Goal: Information Seeking & Learning: Check status

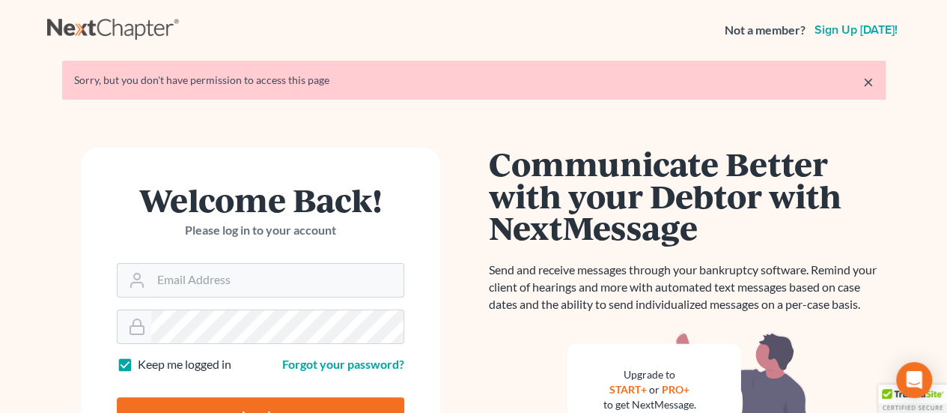
type input "[PERSON_NAME][EMAIL_ADDRESS][DOMAIN_NAME]"
click at [280, 401] on input "Log In" at bounding box center [261, 415] width 288 height 37
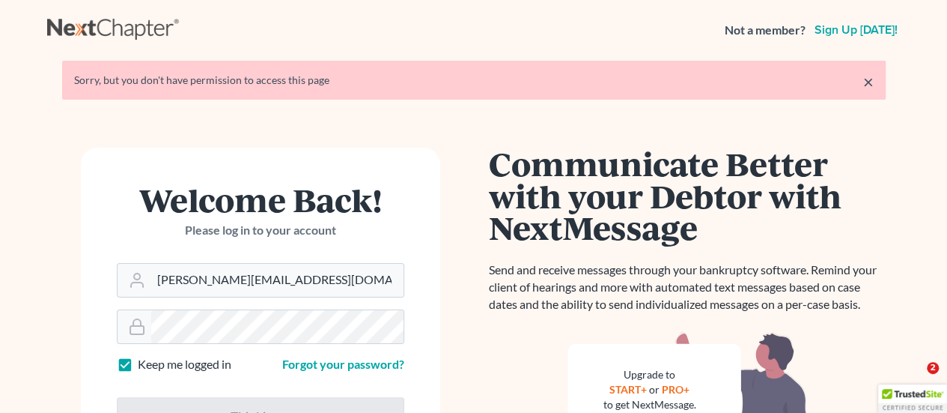
type input "Thinking..."
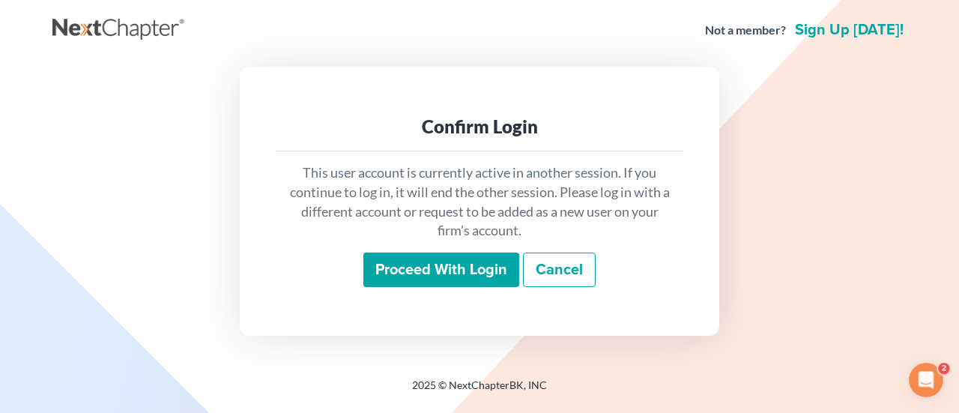
click at [422, 261] on input "Proceed with login" at bounding box center [441, 269] width 156 height 34
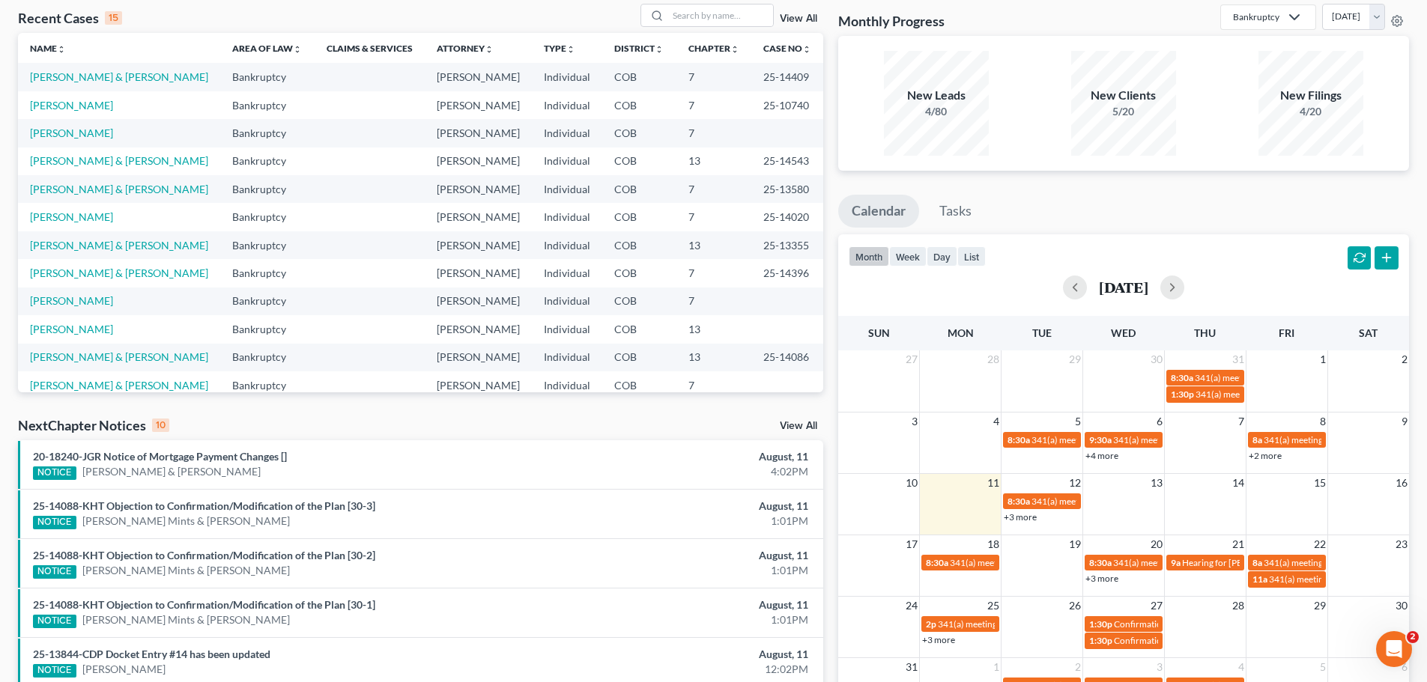
scroll to position [150, 0]
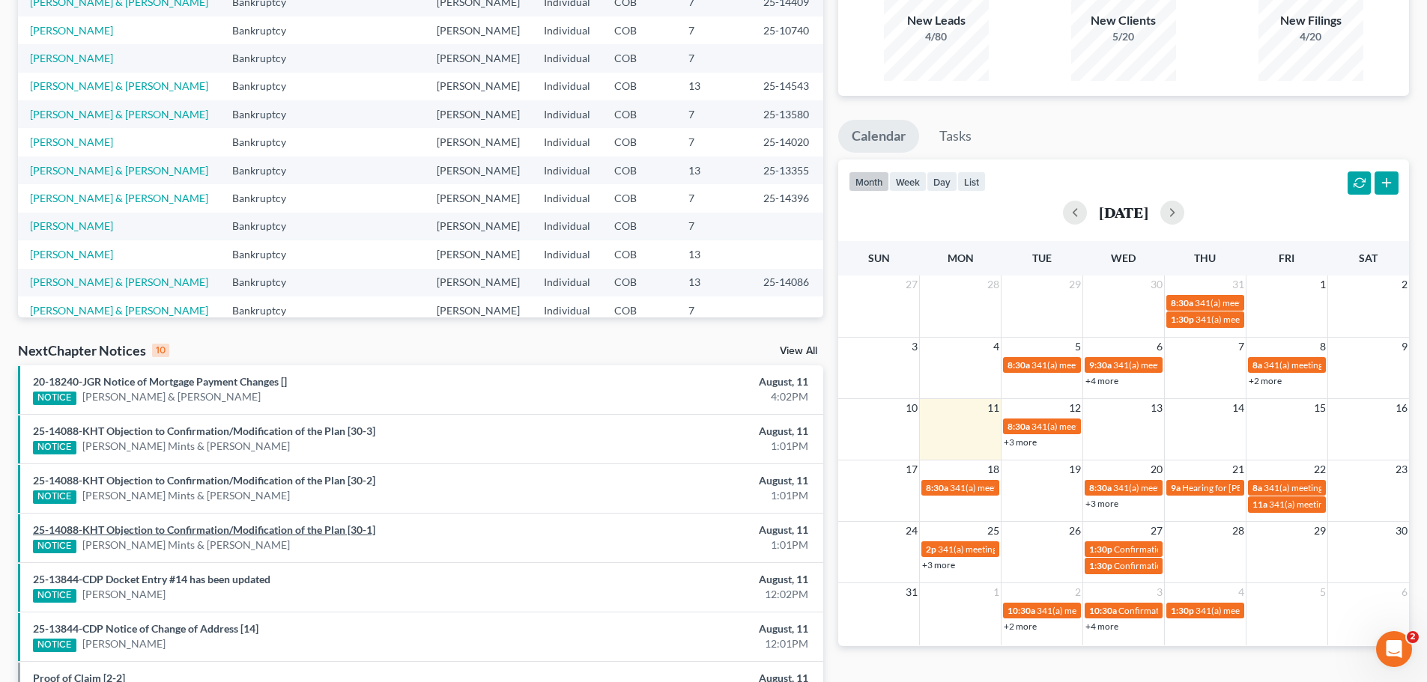
click at [297, 411] on link "25-14088-KHT Objection to Confirmation/Modification of the Plan [30-1]" at bounding box center [204, 530] width 342 height 13
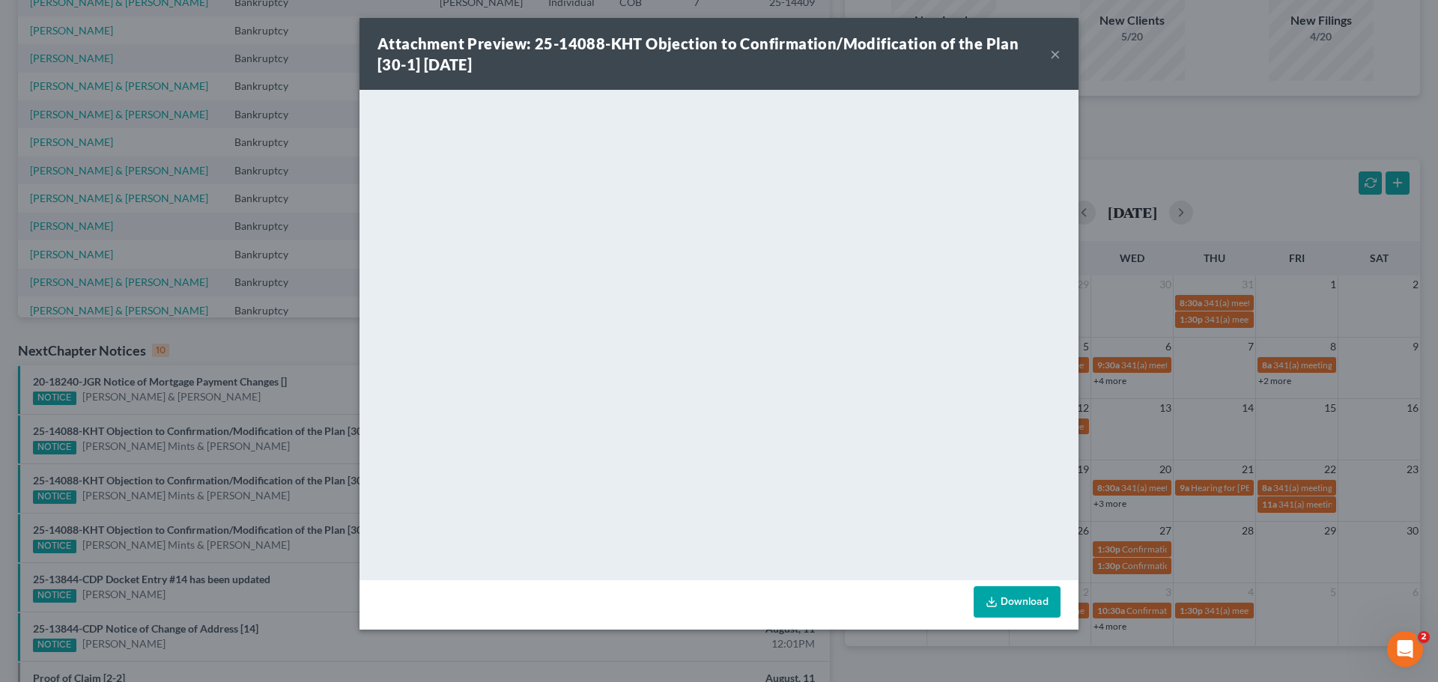
click at [585, 55] on button "×" at bounding box center [1055, 54] width 10 height 18
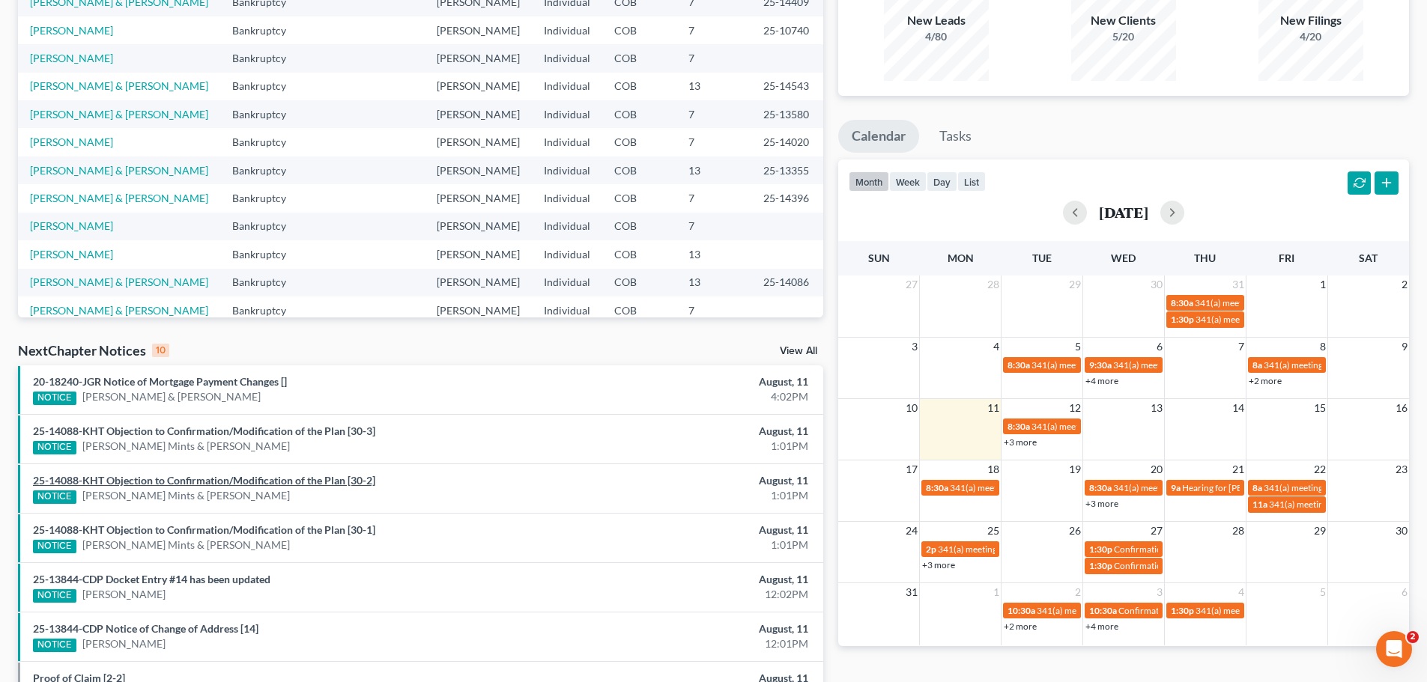
click at [282, 411] on link "25-14088-KHT Objection to Confirmation/Modification of the Plan [30-2]" at bounding box center [204, 480] width 342 height 13
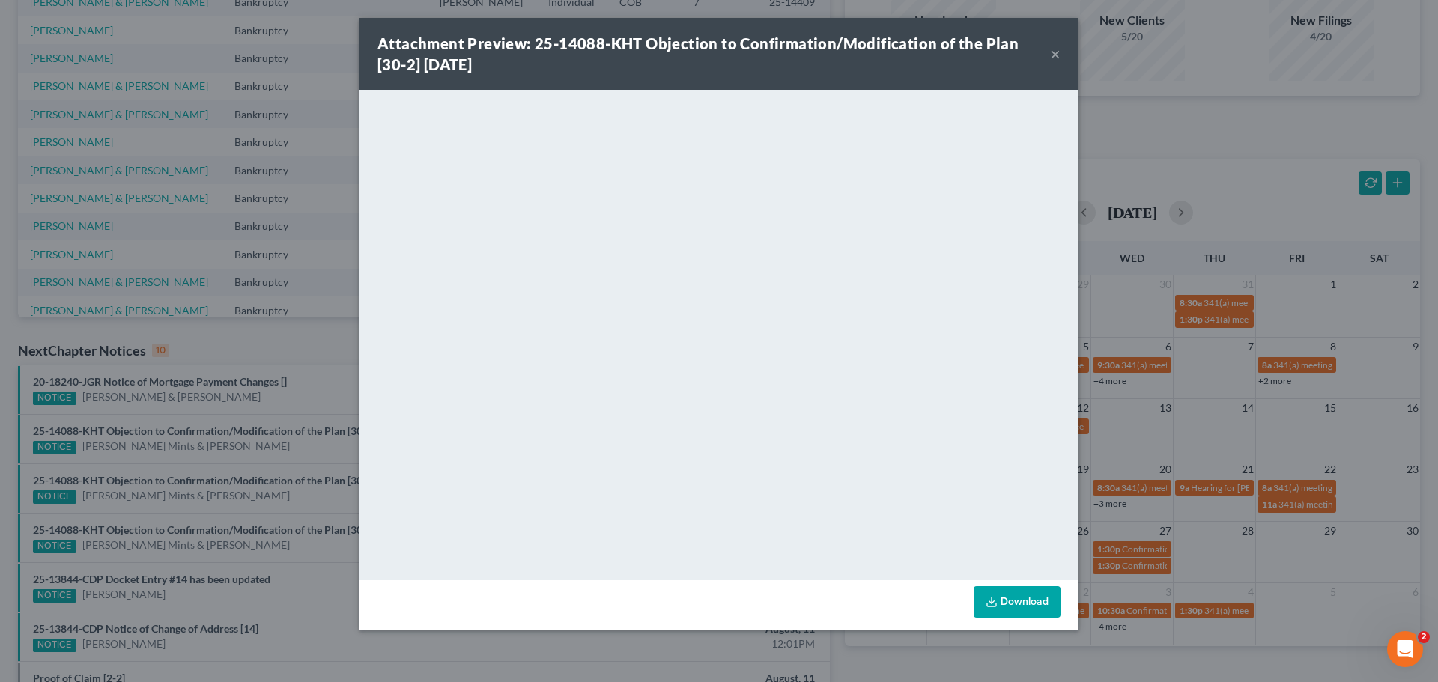
click at [585, 59] on button "×" at bounding box center [1055, 54] width 10 height 18
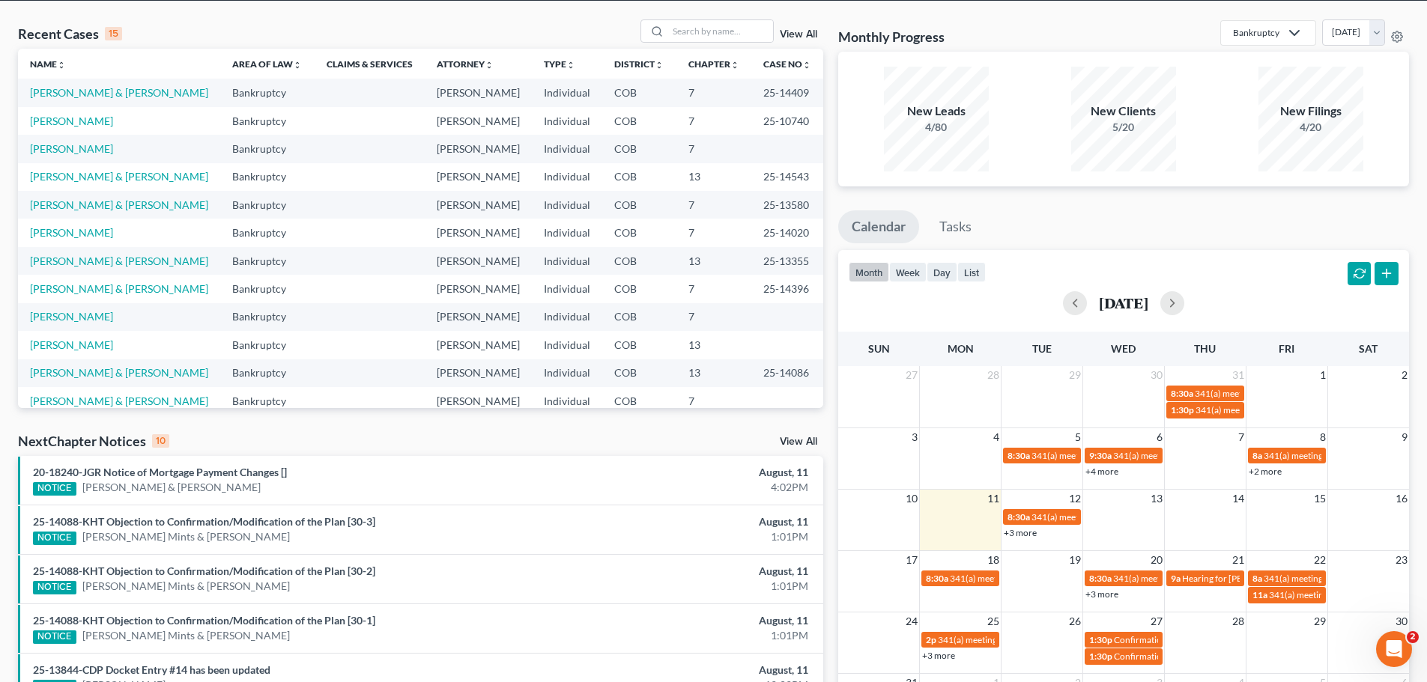
scroll to position [0, 0]
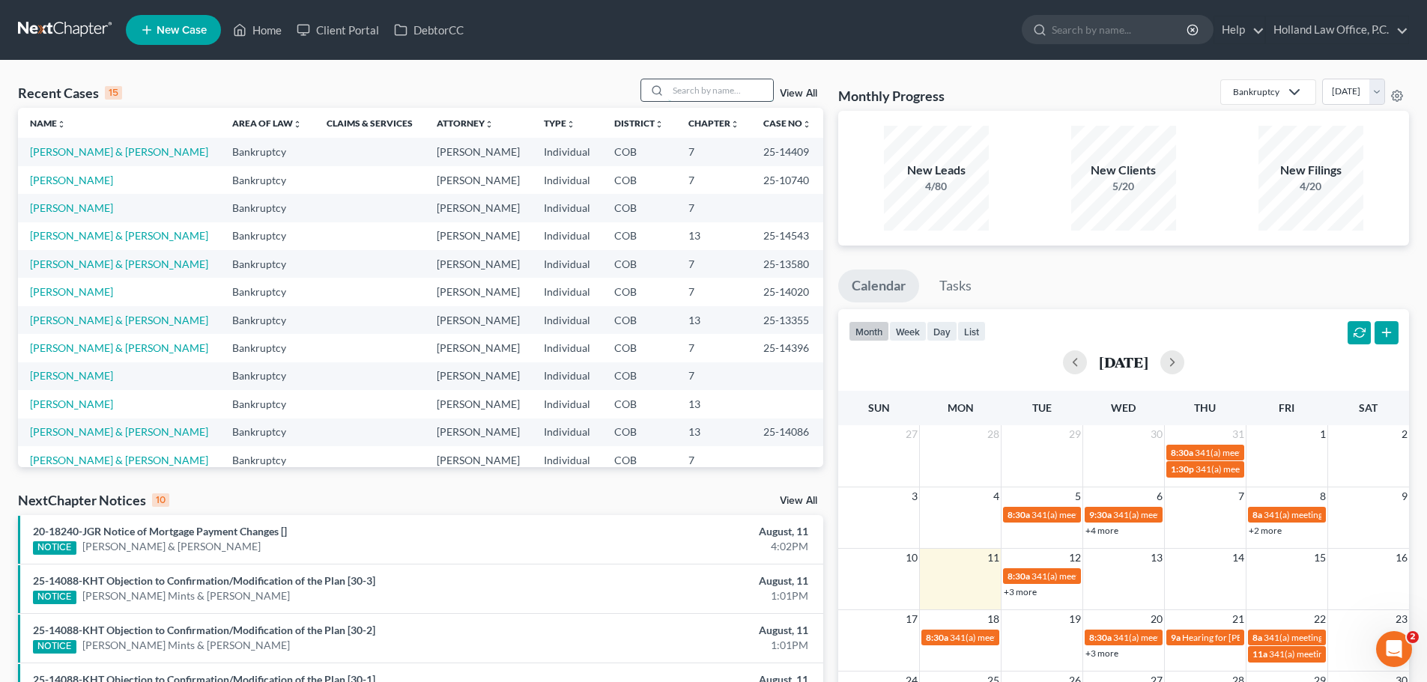
click at [585, 97] on input "search" at bounding box center [720, 90] width 105 height 22
paste input "Quezada"
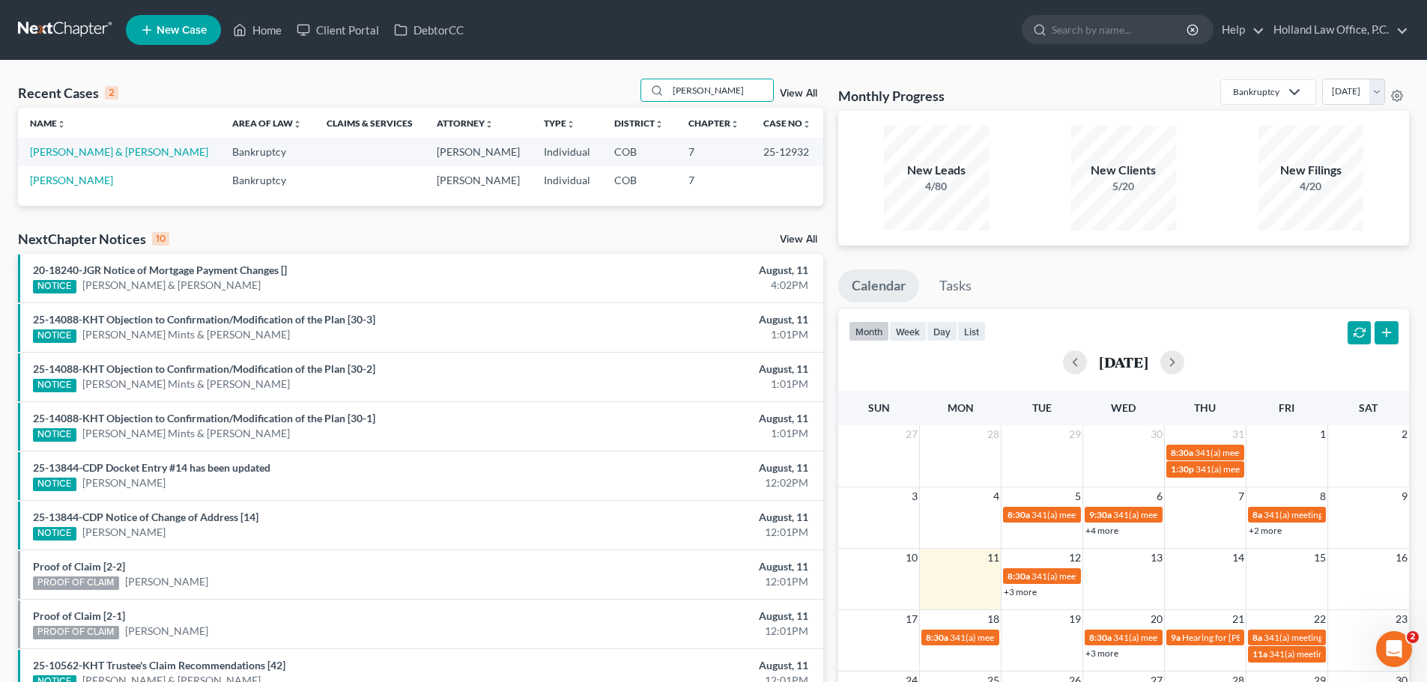
type input "Quezada"
click at [104, 153] on link "Quezada, David & Telisha" at bounding box center [119, 151] width 178 height 13
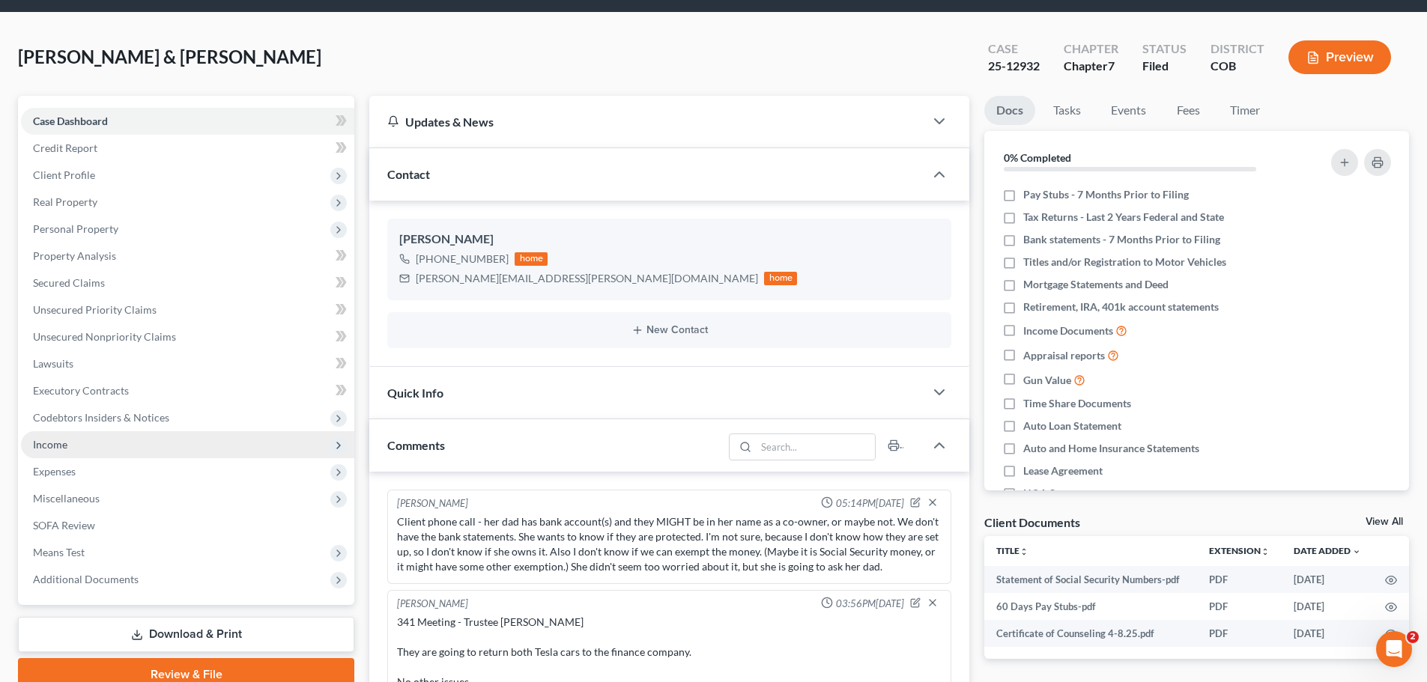
scroll to position [75, 0]
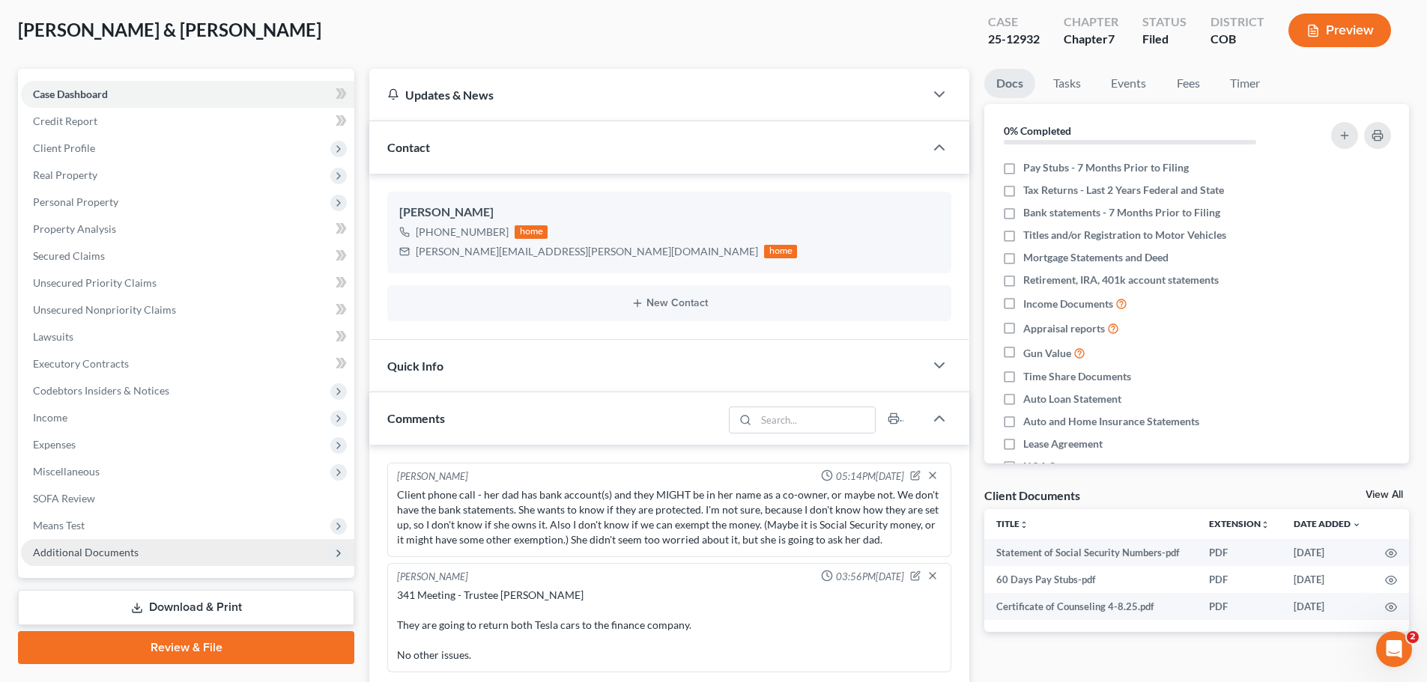
click at [115, 411] on span "Additional Documents" at bounding box center [86, 552] width 106 height 13
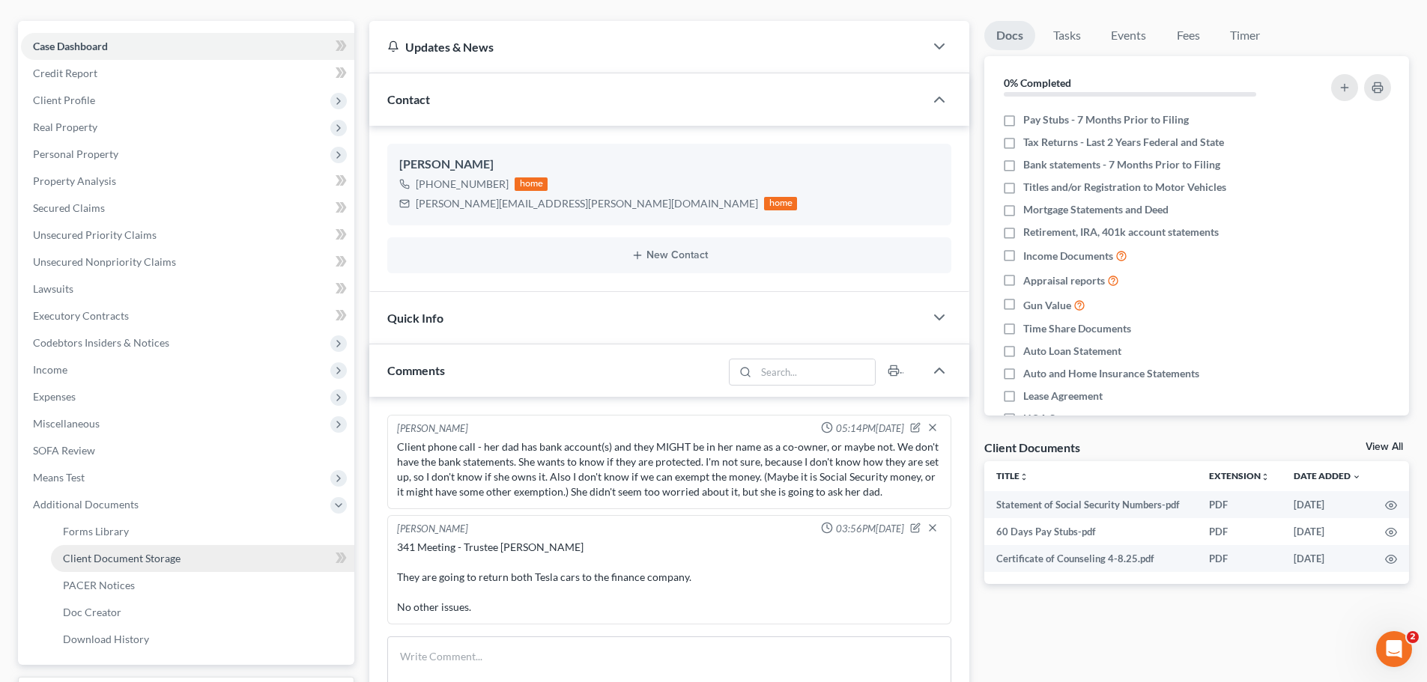
scroll to position [150, 0]
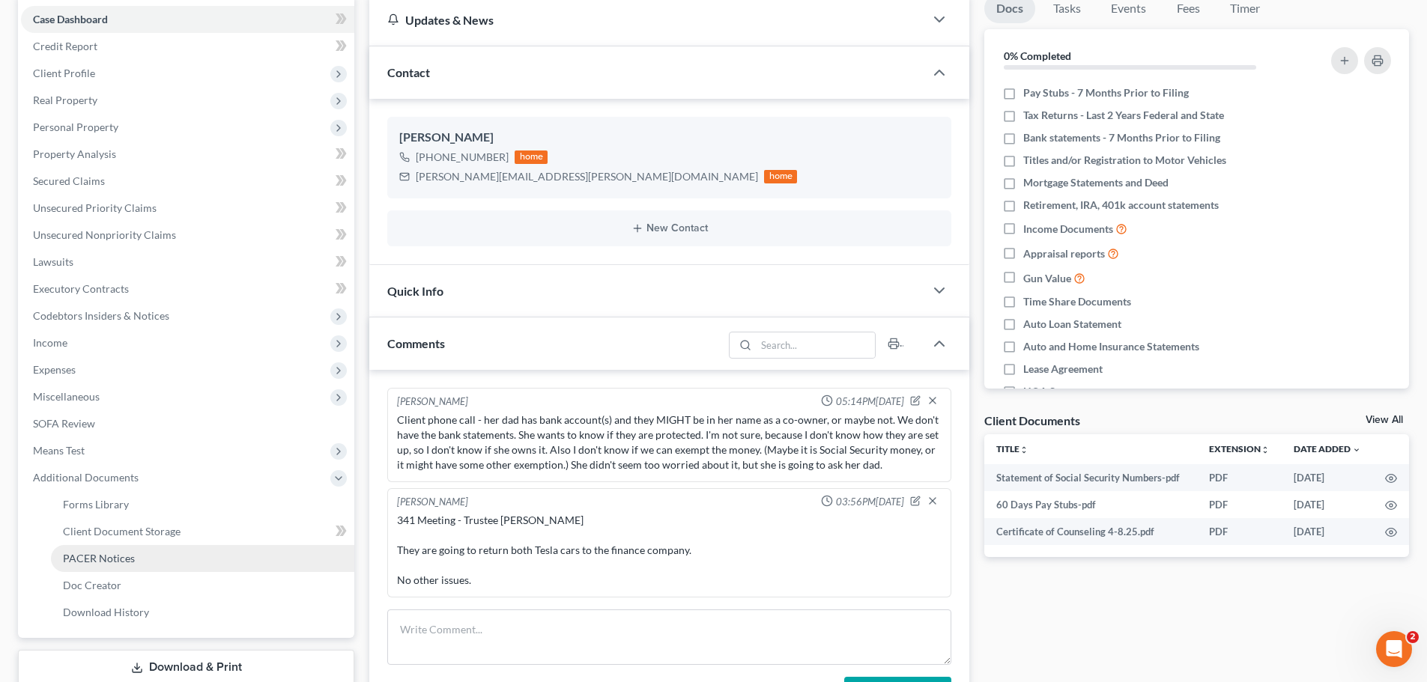
click at [114, 411] on span "PACER Notices" at bounding box center [99, 558] width 72 height 13
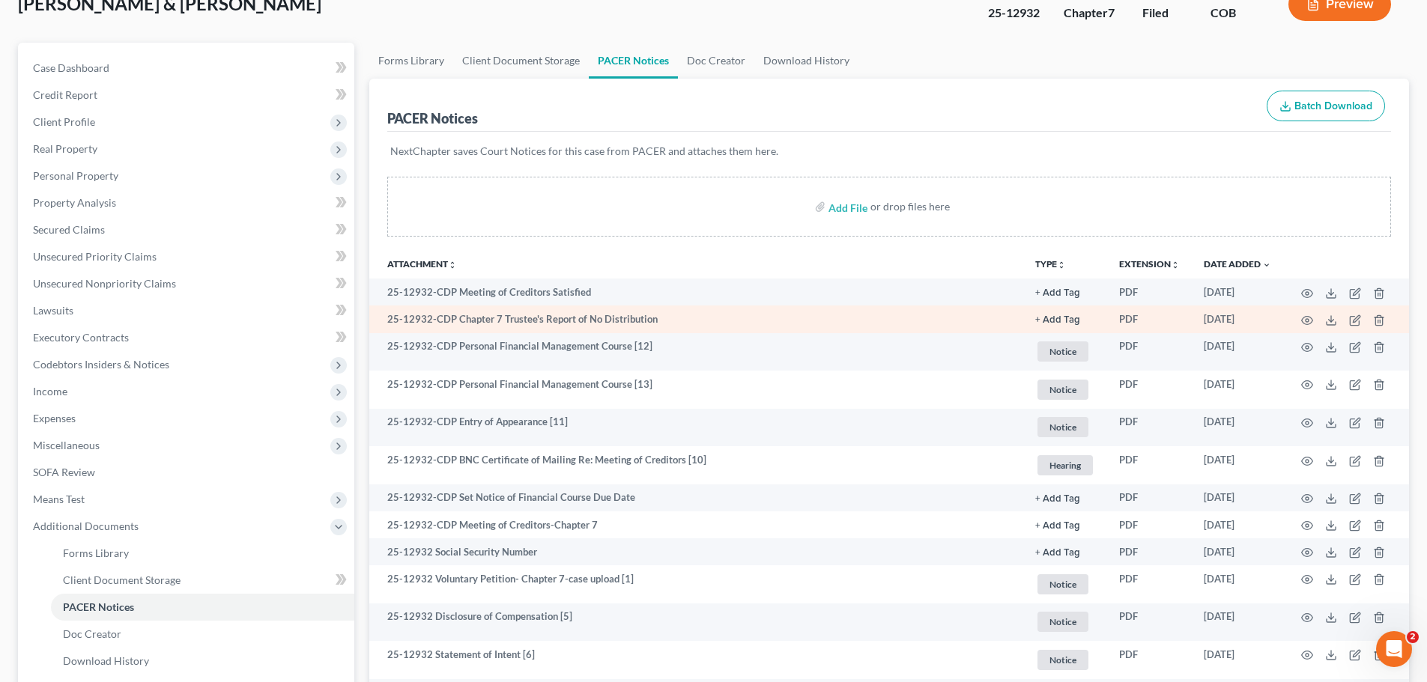
scroll to position [225, 0]
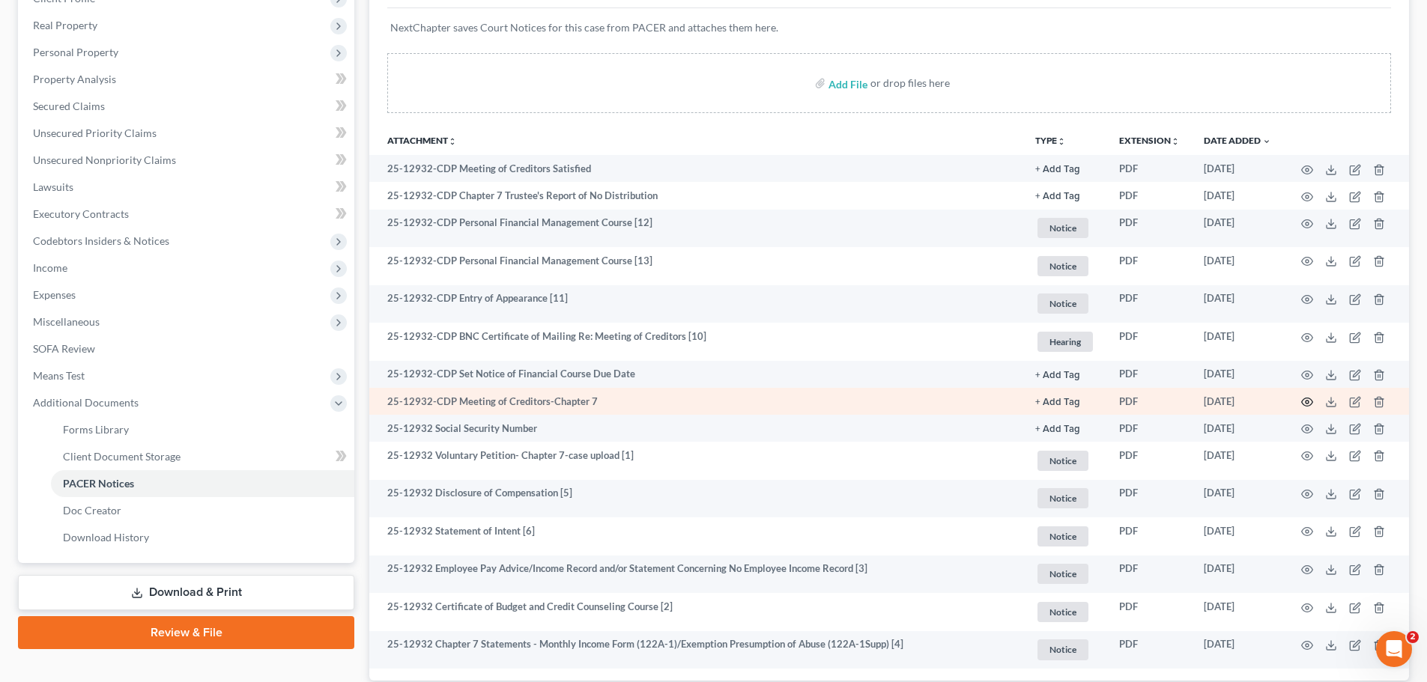
click at [585, 404] on icon "button" at bounding box center [1307, 402] width 12 height 12
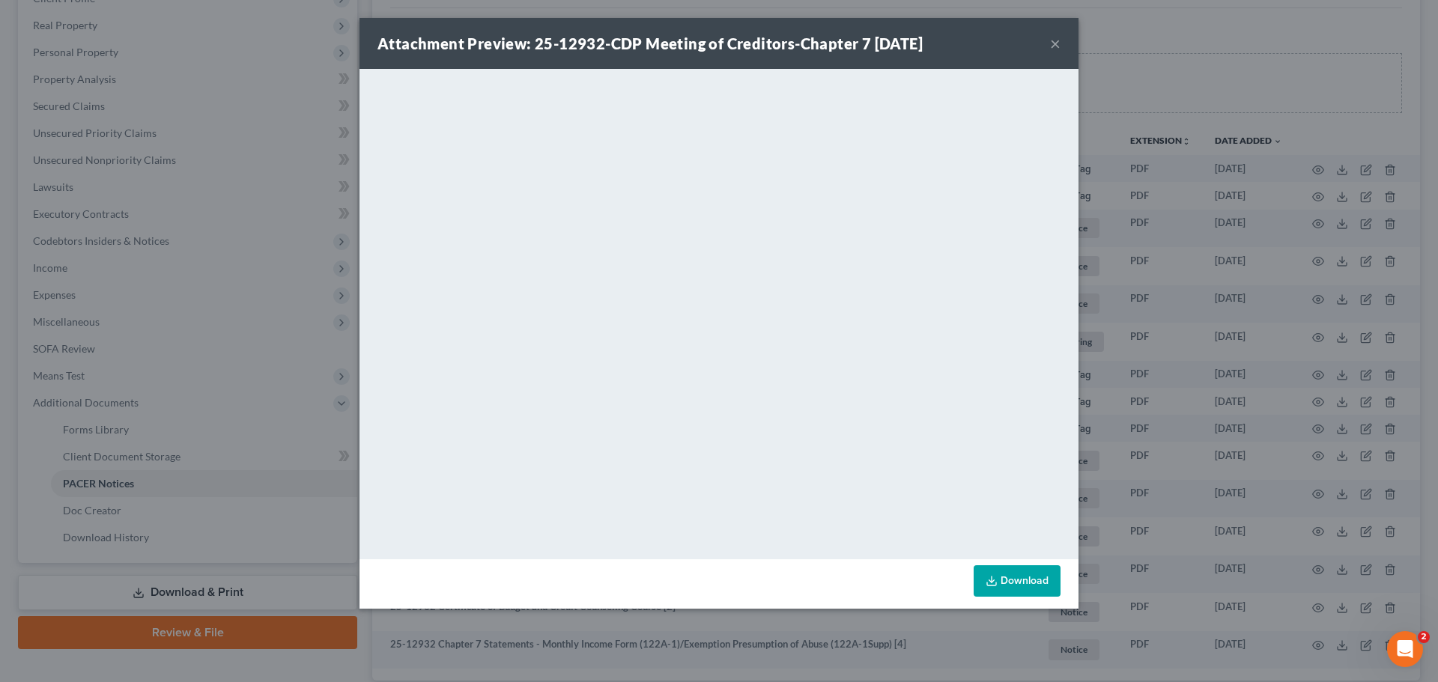
click at [585, 44] on button "×" at bounding box center [1055, 43] width 10 height 18
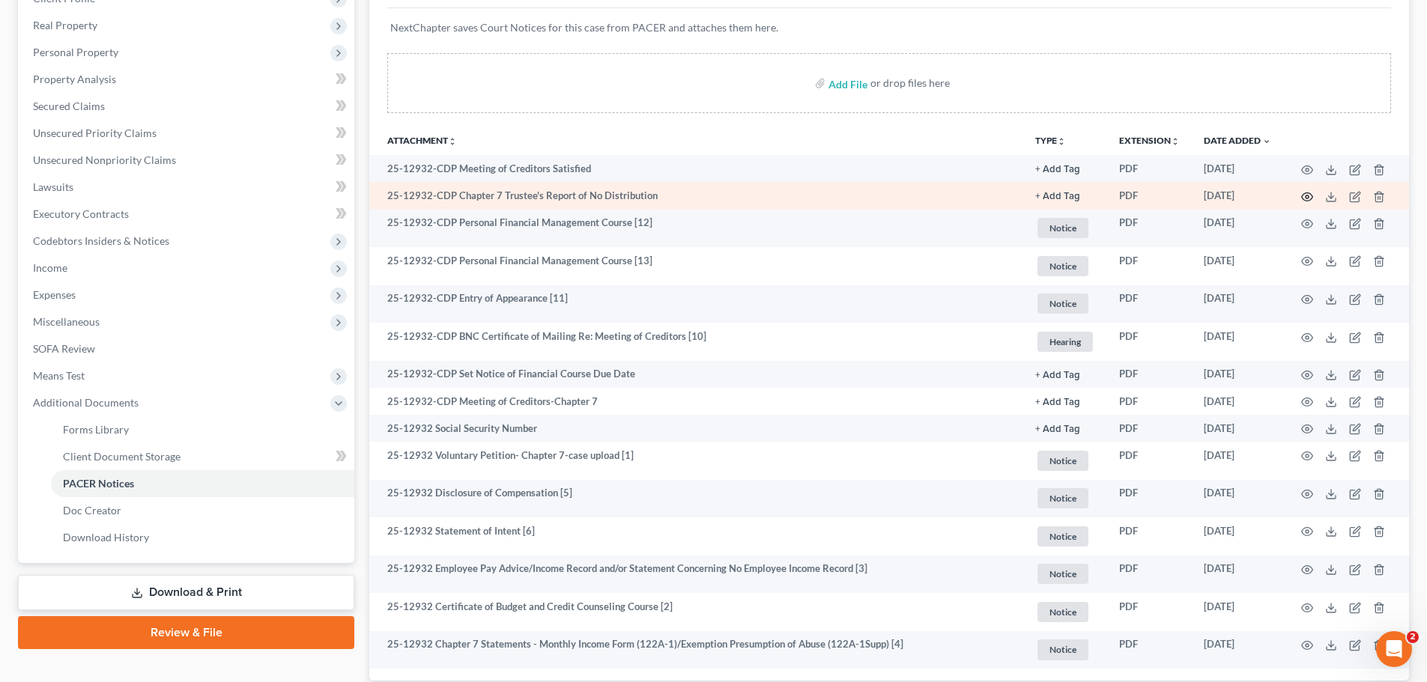
click at [585, 195] on circle "button" at bounding box center [1306, 196] width 3 height 3
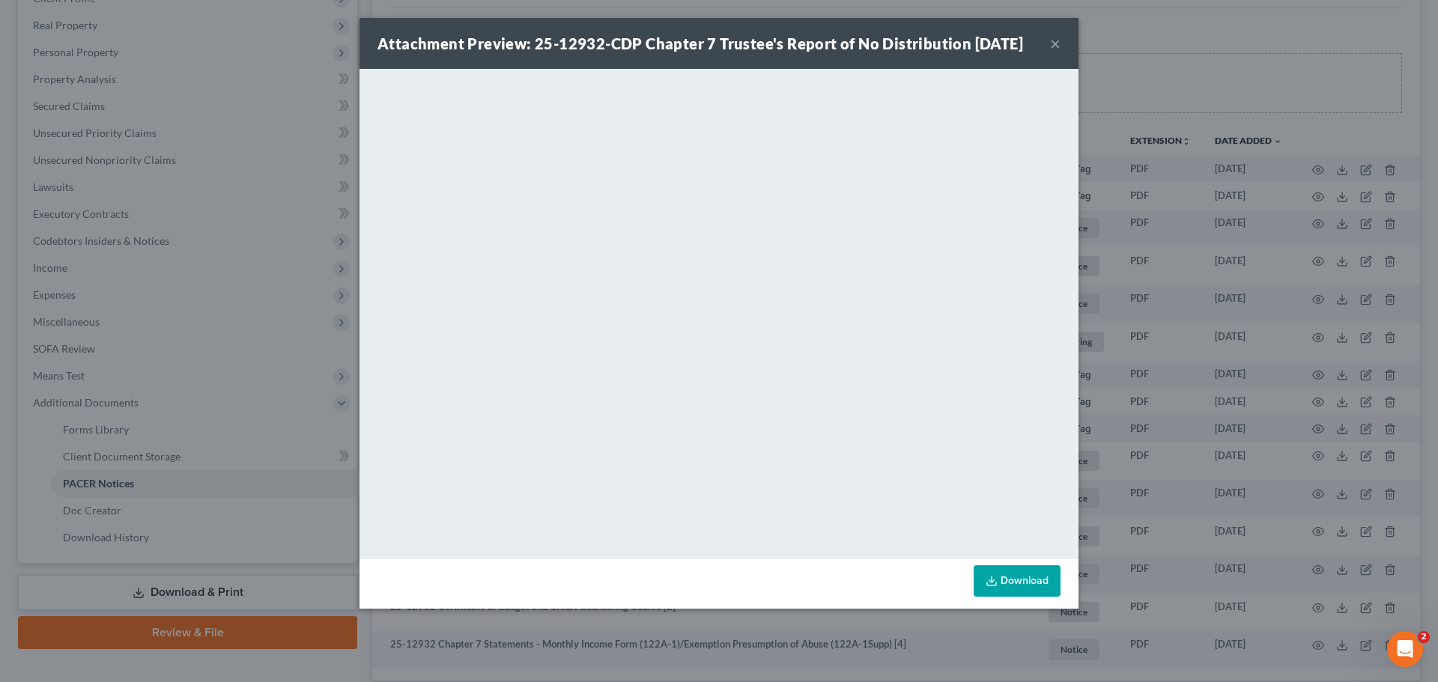
click at [585, 411] on link "Download" at bounding box center [1017, 580] width 87 height 31
click at [585, 52] on button "×" at bounding box center [1055, 43] width 10 height 18
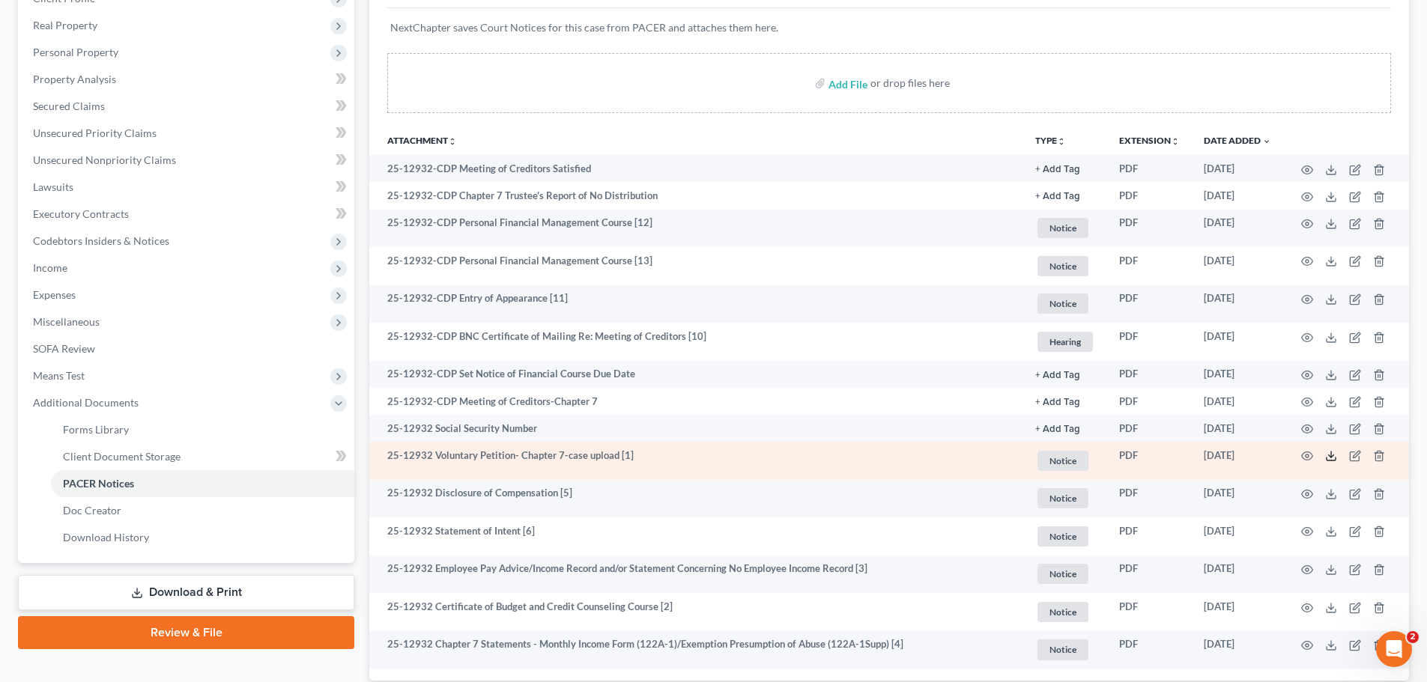
click at [585, 411] on icon at bounding box center [1331, 456] width 12 height 12
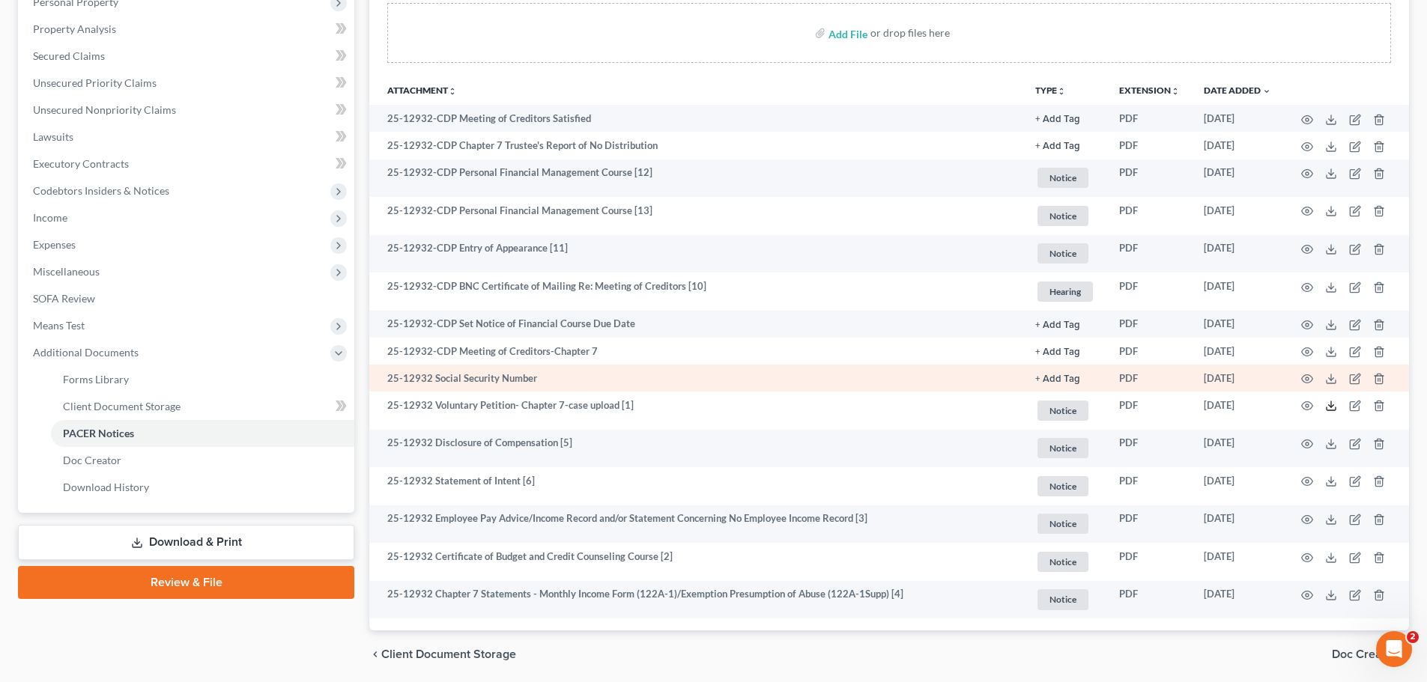
scroll to position [328, 0]
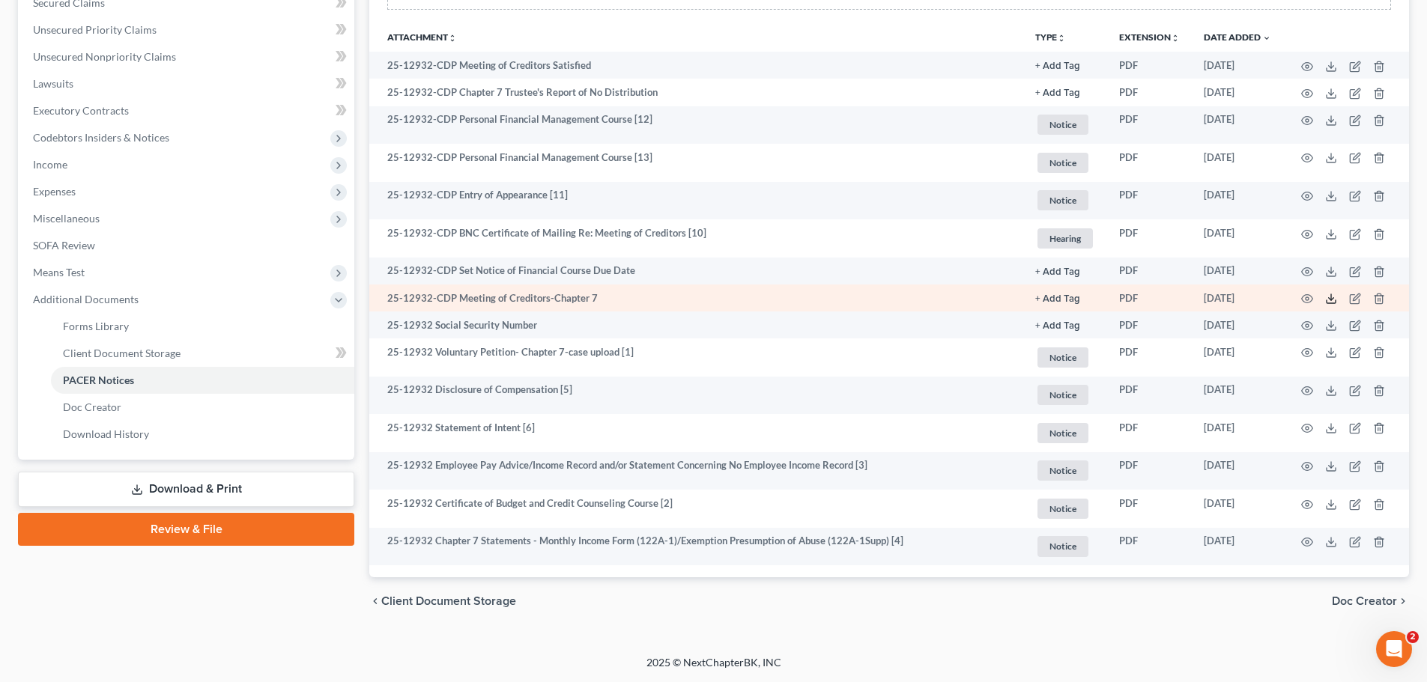
click at [585, 301] on icon at bounding box center [1331, 299] width 12 height 12
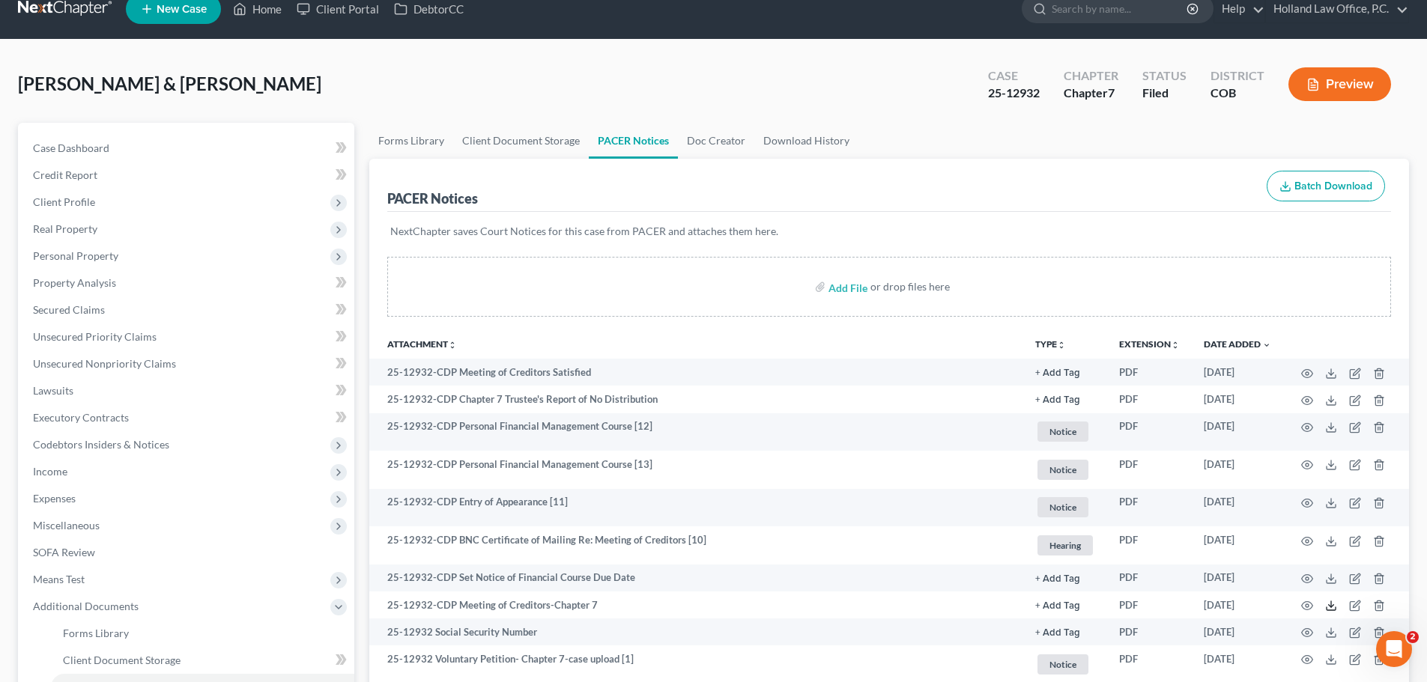
scroll to position [0, 0]
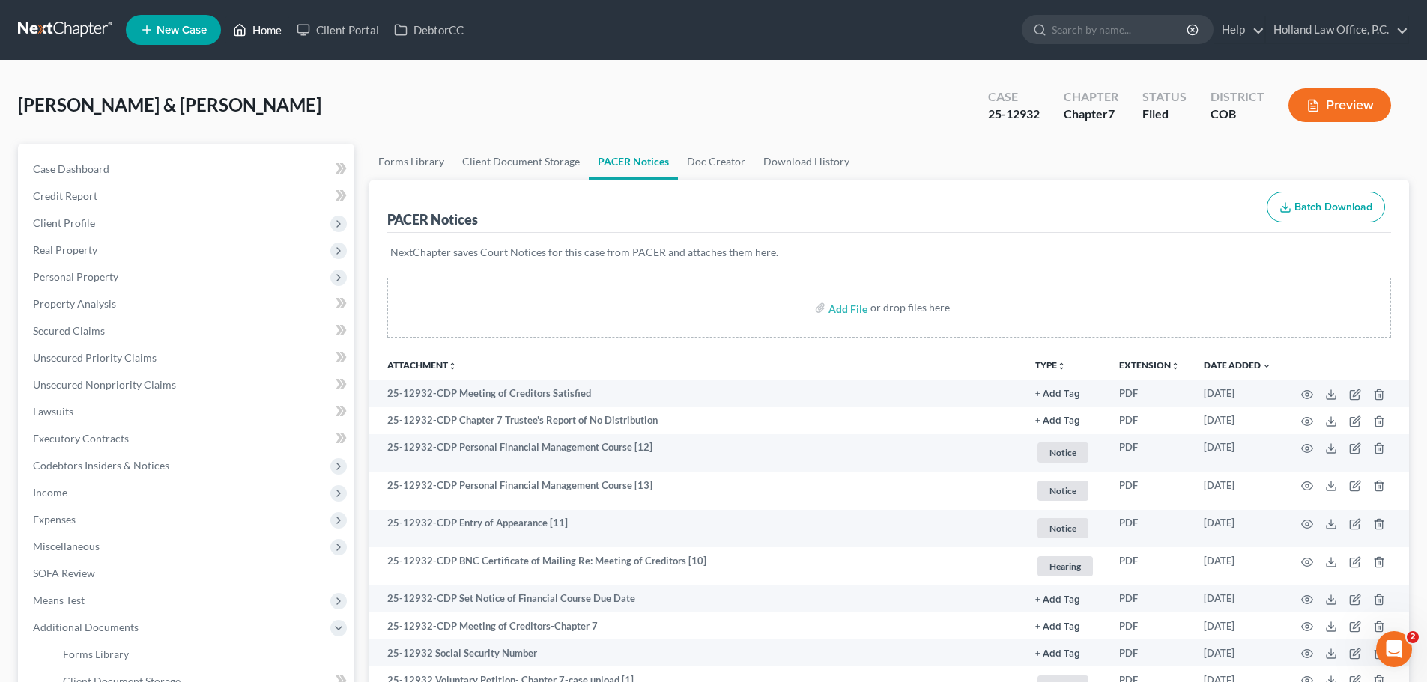
click at [264, 29] on link "Home" at bounding box center [257, 29] width 64 height 27
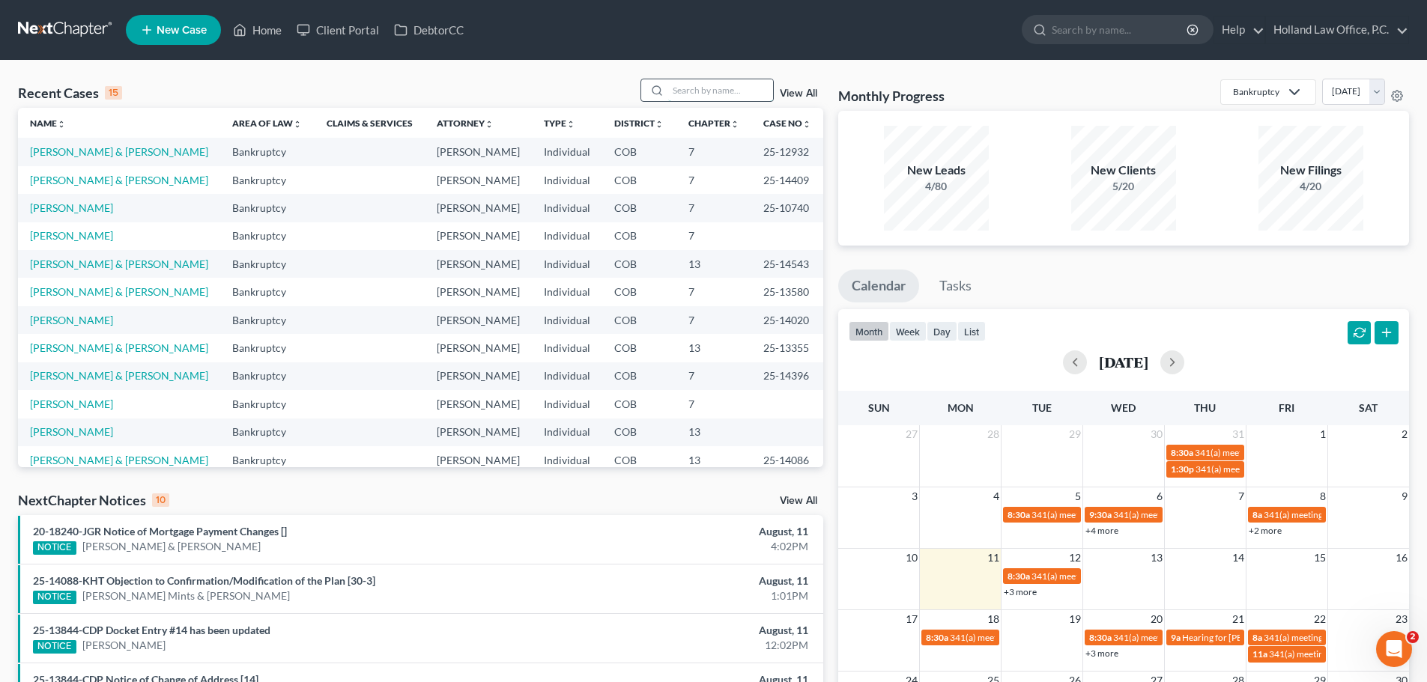
click at [585, 88] on input "search" at bounding box center [720, 90] width 105 height 22
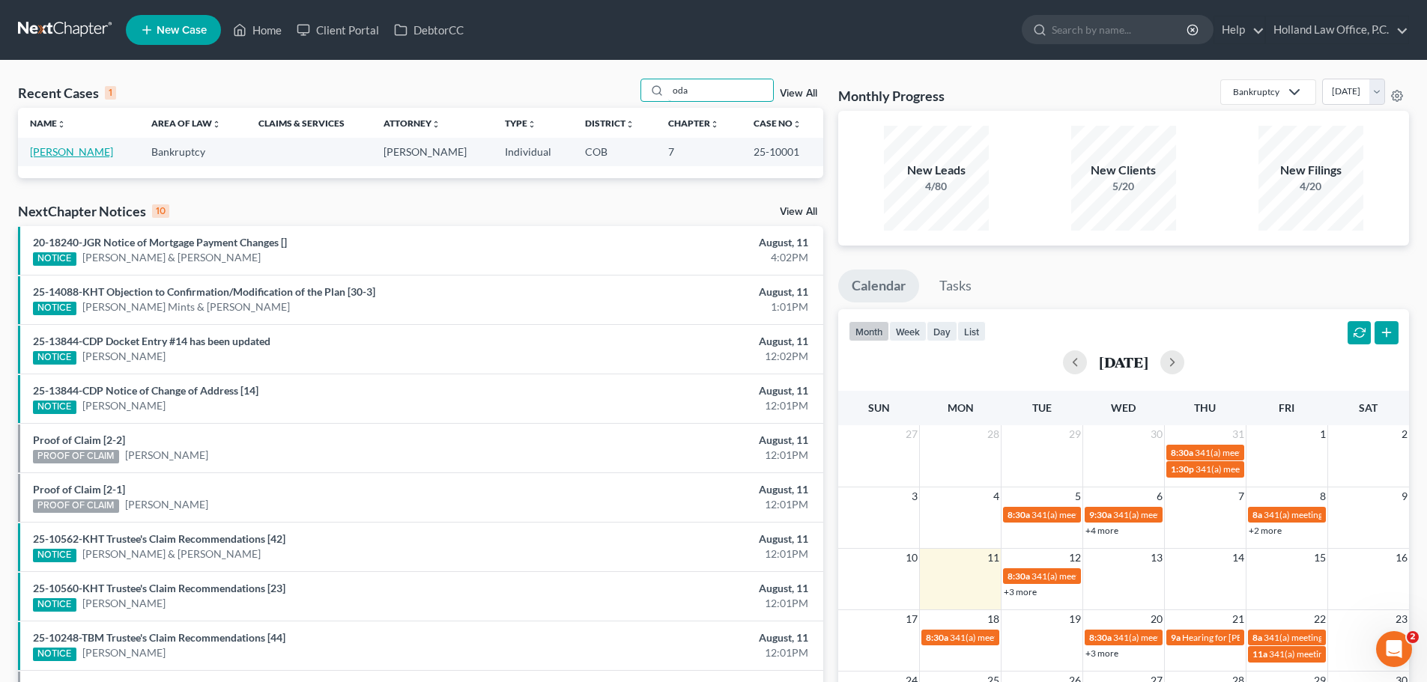
type input "oda"
click at [68, 156] on link "Oda, Shea" at bounding box center [71, 151] width 83 height 13
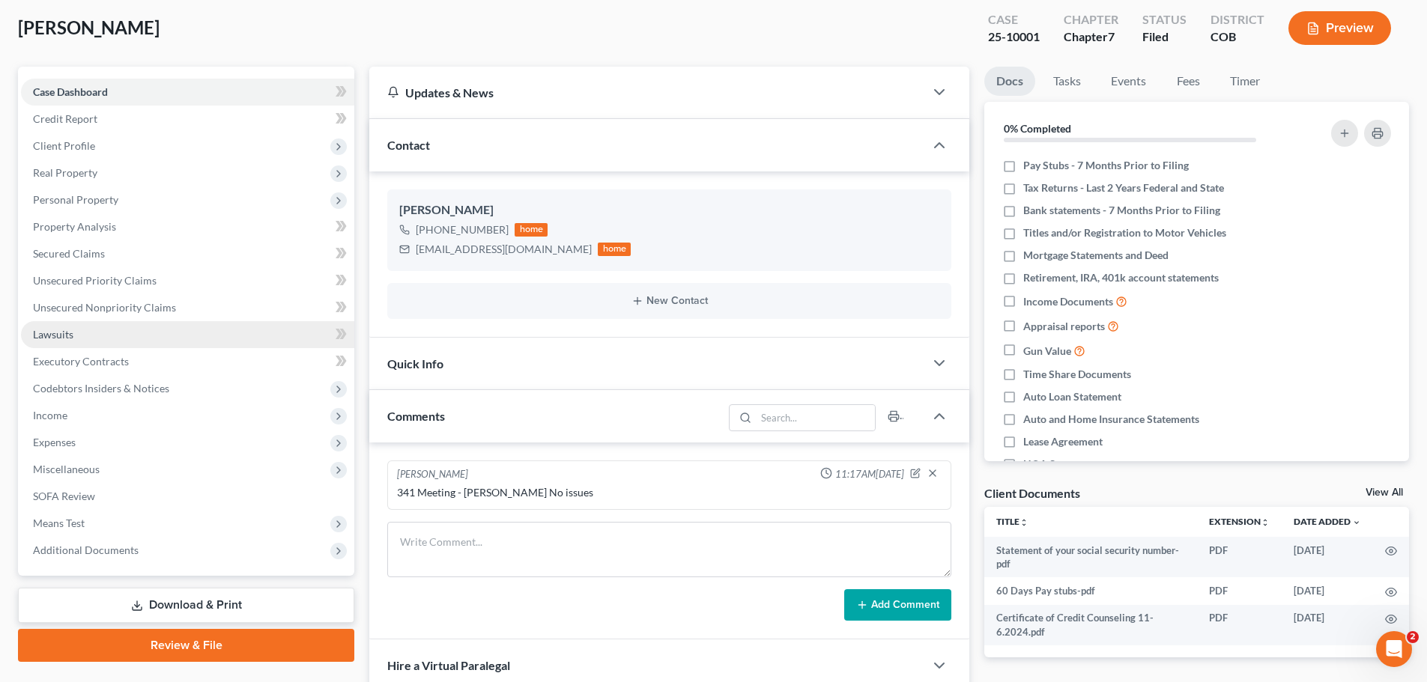
scroll to position [150, 0]
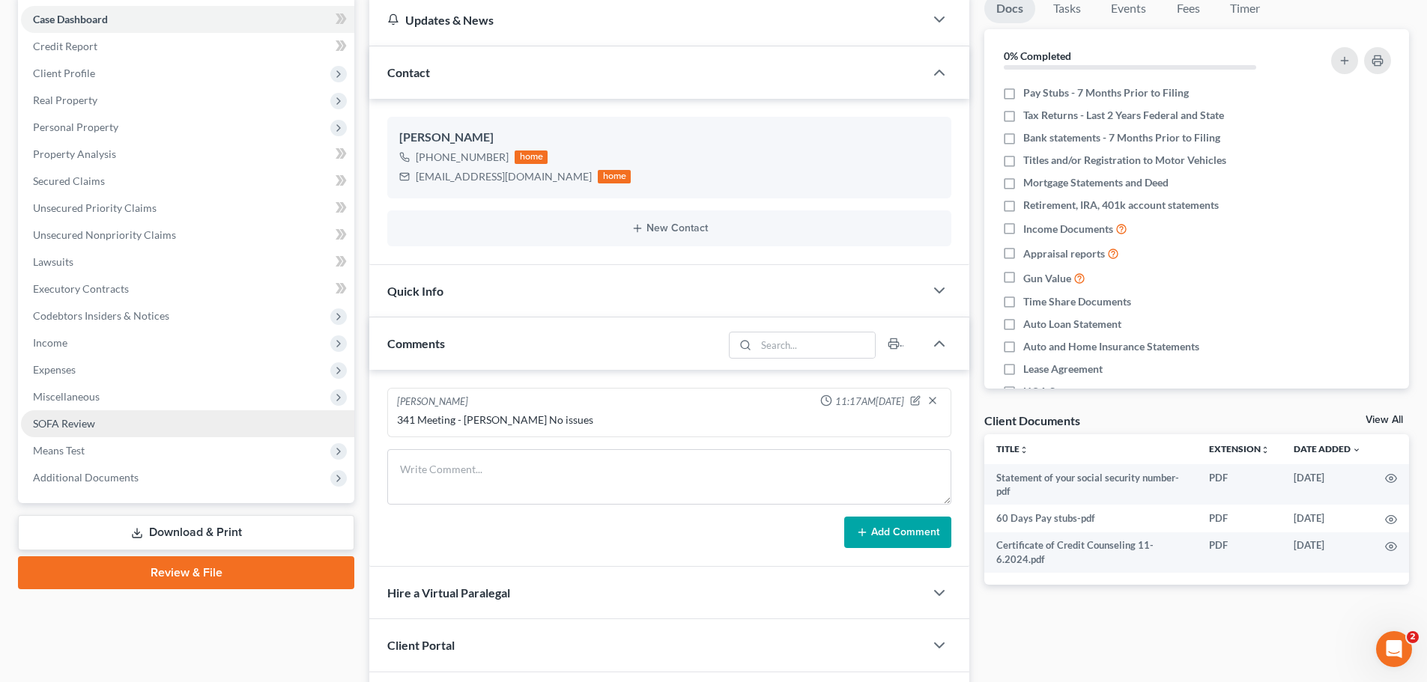
click at [59, 411] on span "SOFA Review" at bounding box center [64, 423] width 62 height 13
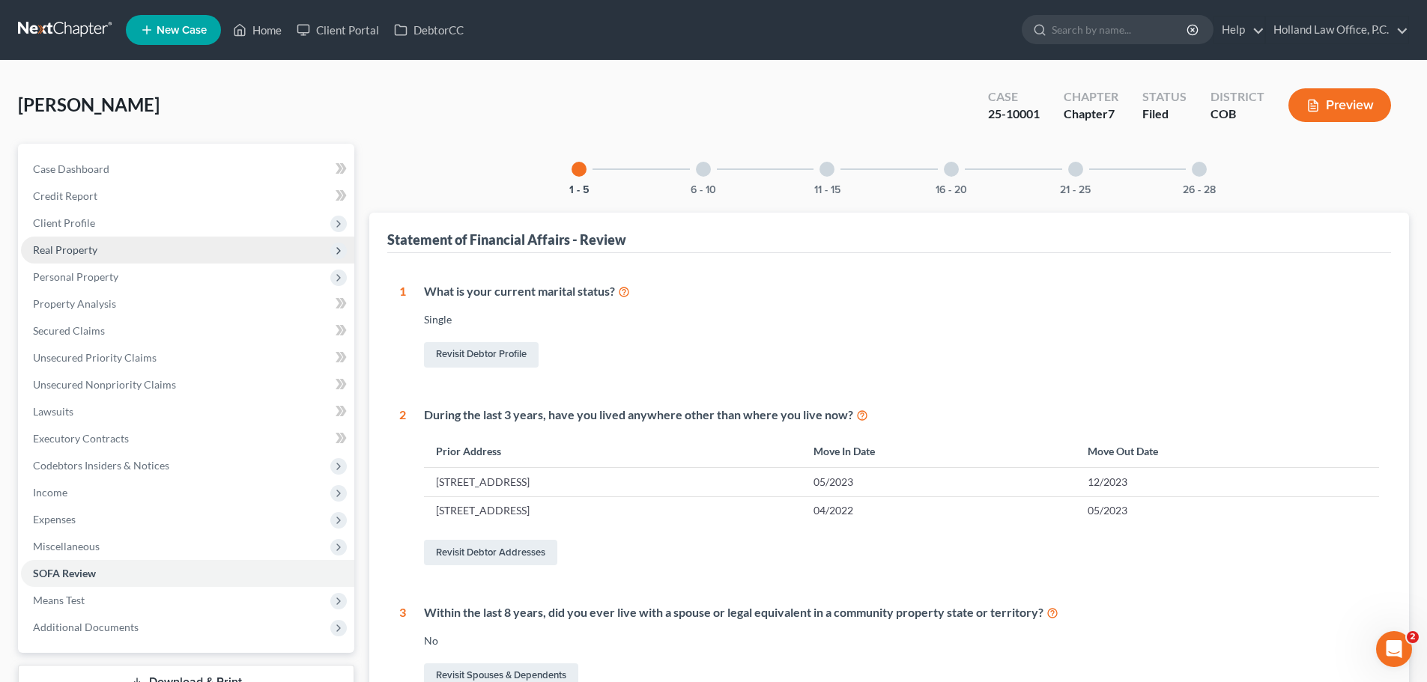
click at [77, 254] on span "Real Property" at bounding box center [65, 249] width 64 height 13
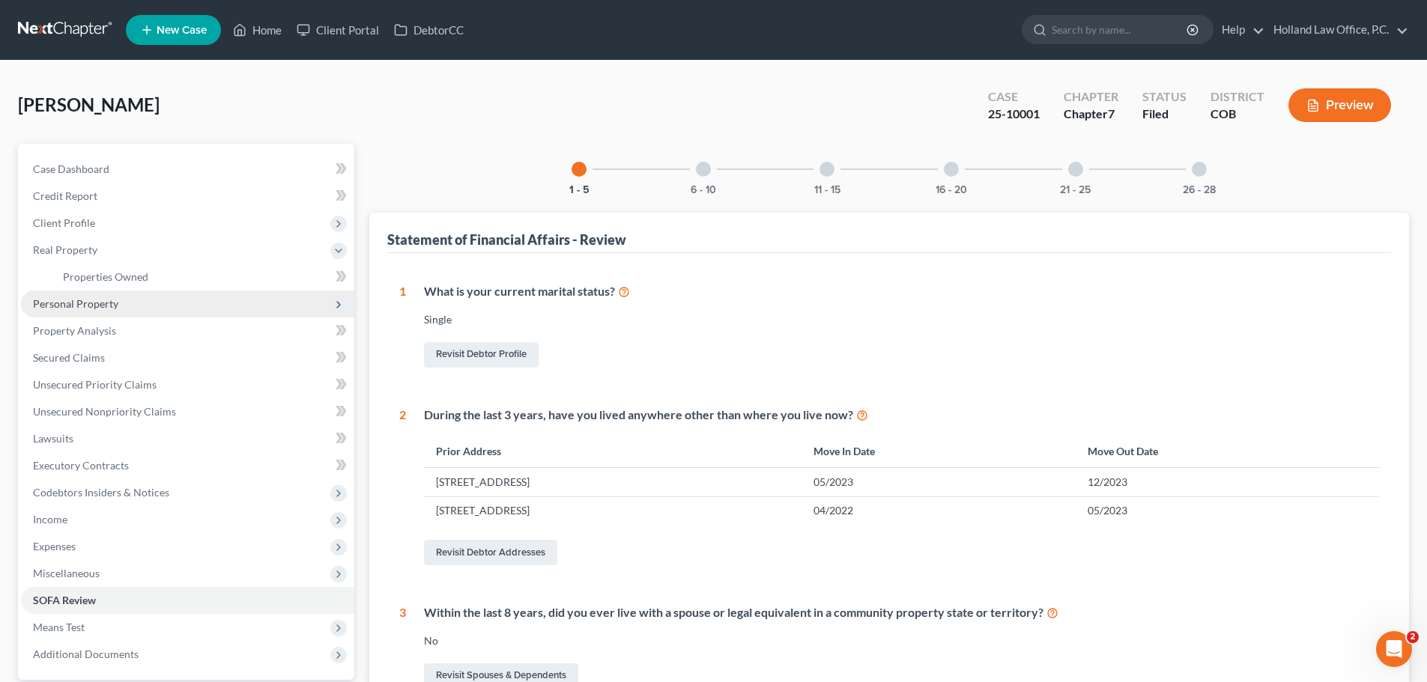
click at [56, 301] on span "Personal Property" at bounding box center [75, 303] width 85 height 13
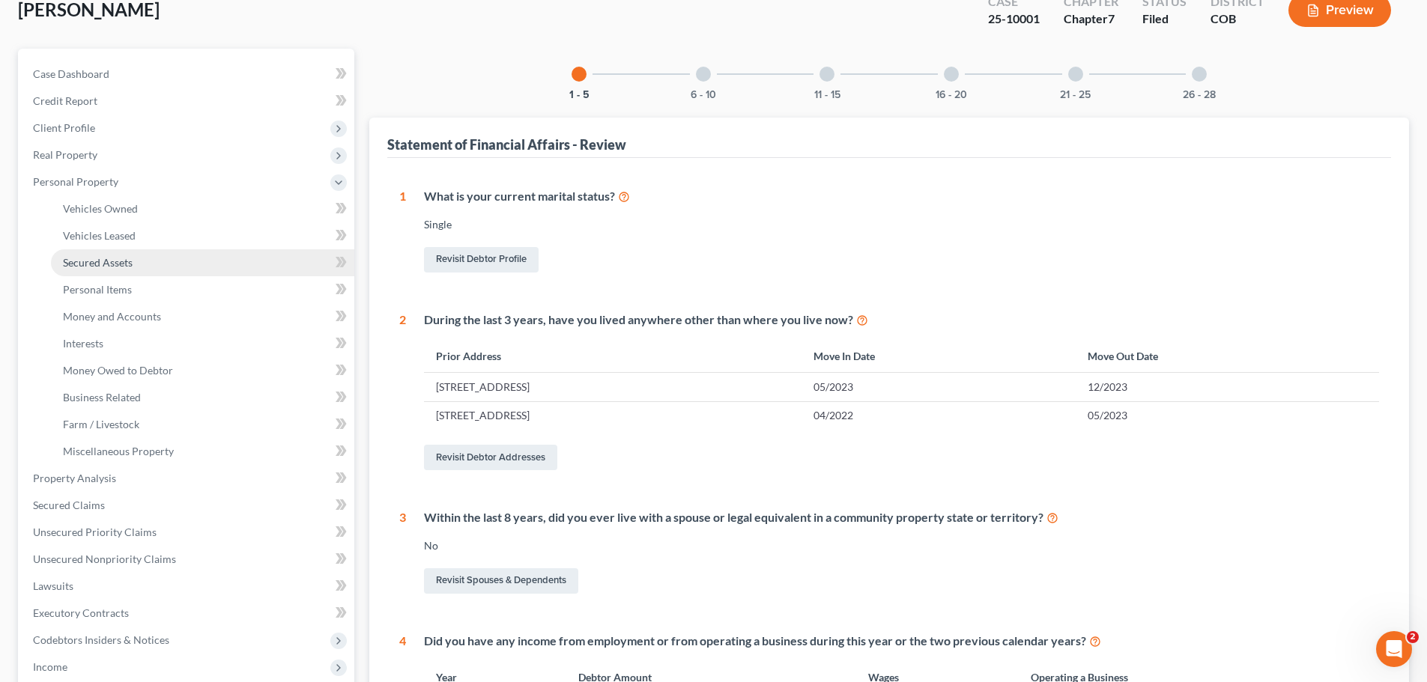
scroll to position [300, 0]
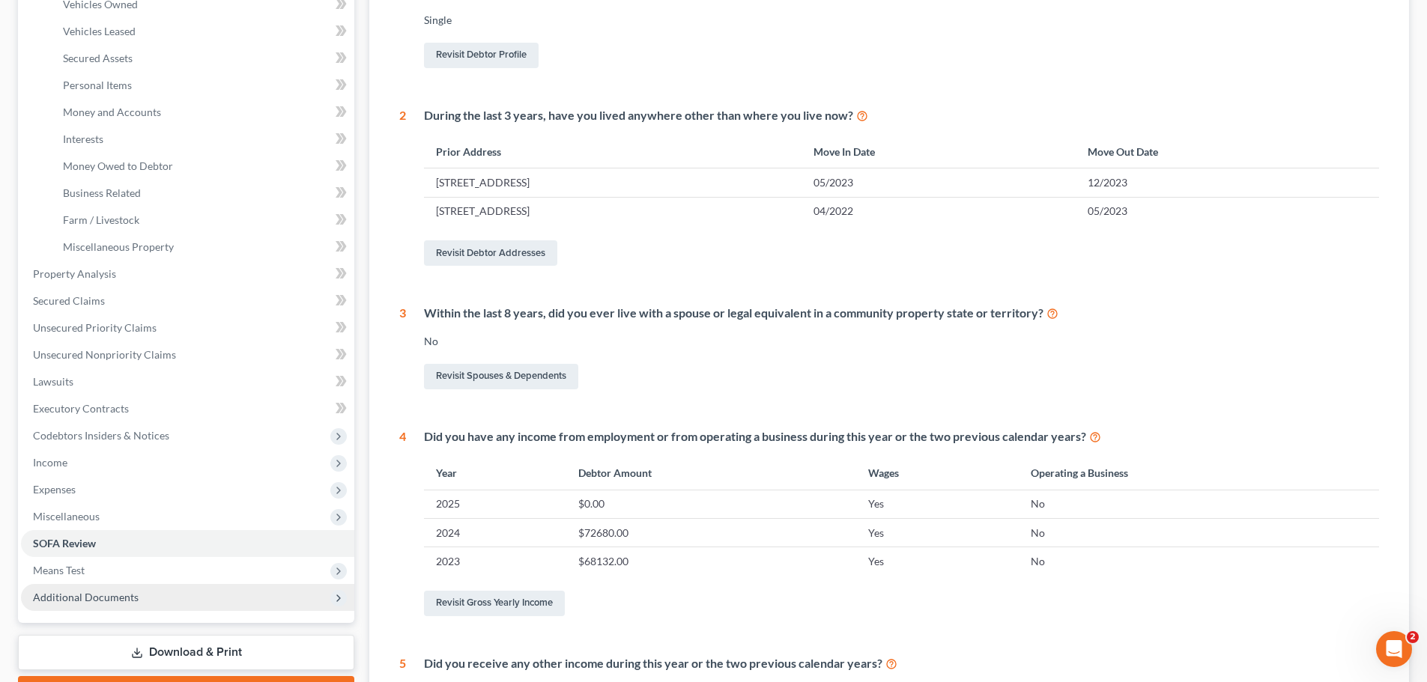
click at [82, 411] on span "Additional Documents" at bounding box center [86, 597] width 106 height 13
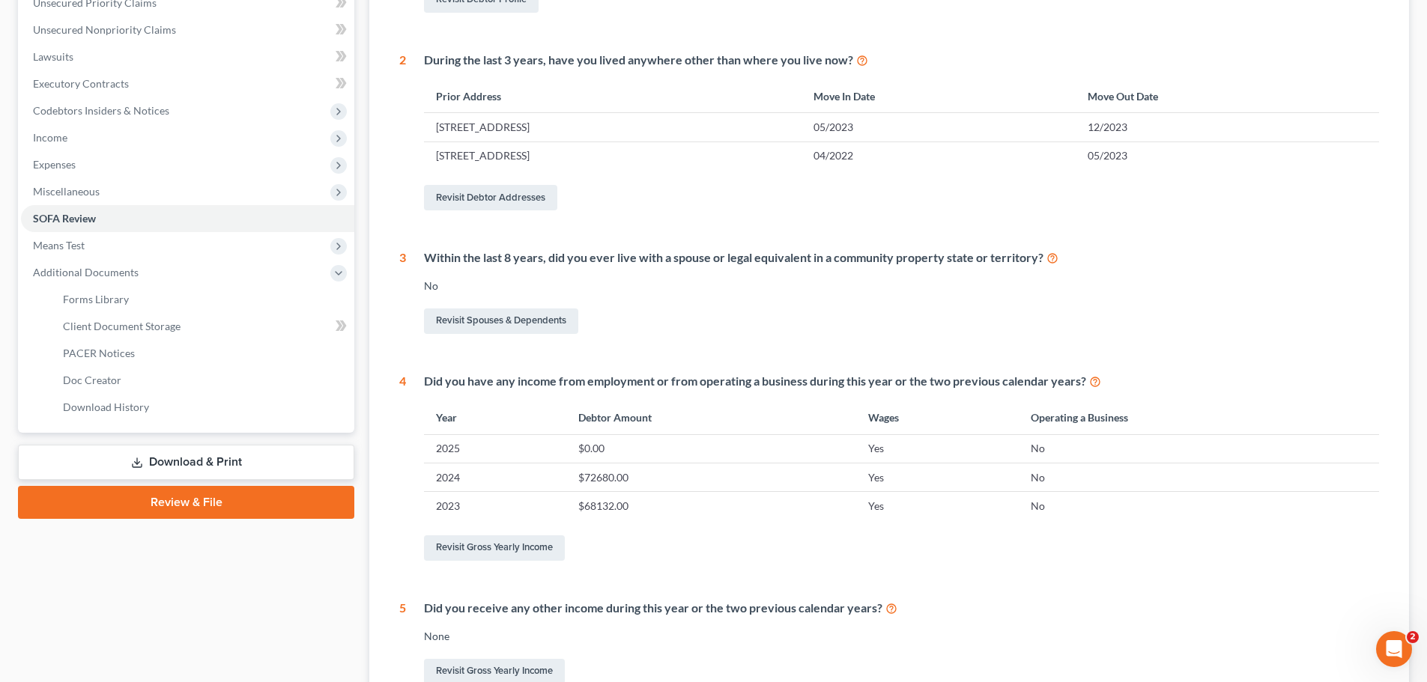
scroll to position [449, 0]
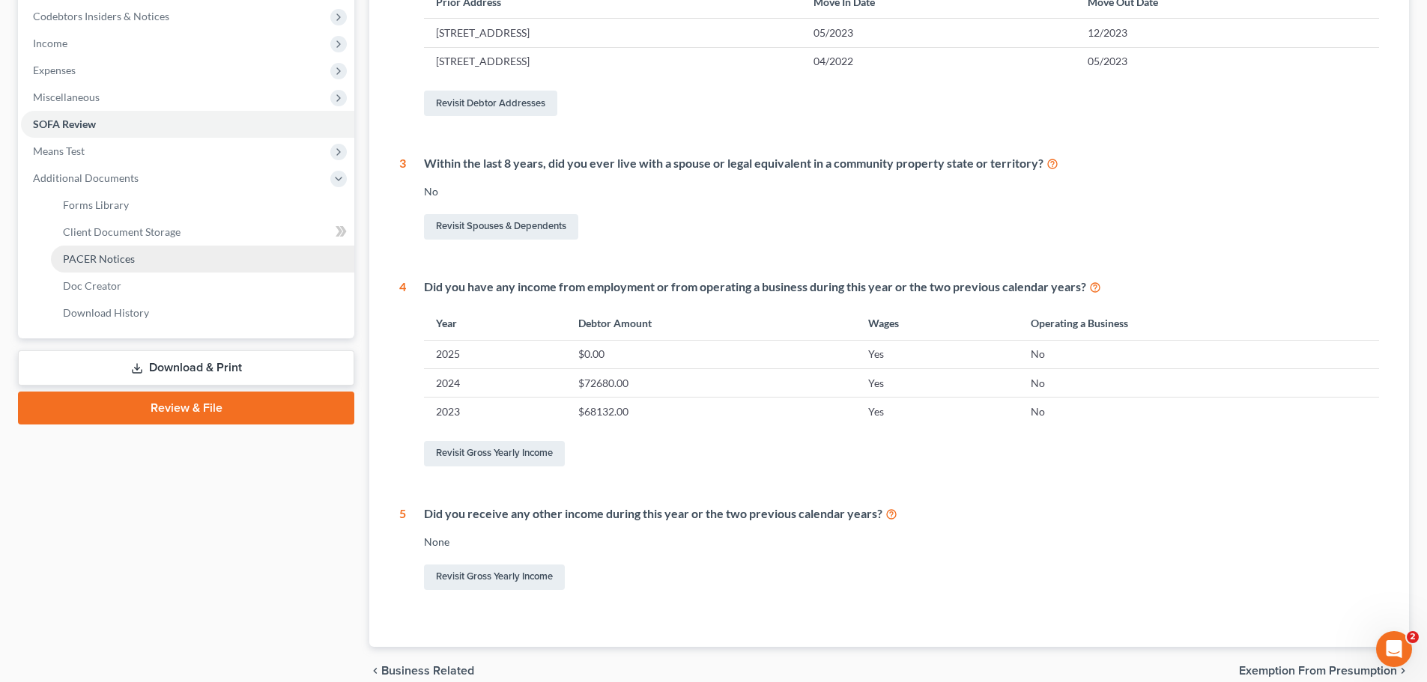
click at [99, 258] on span "PACER Notices" at bounding box center [99, 258] width 72 height 13
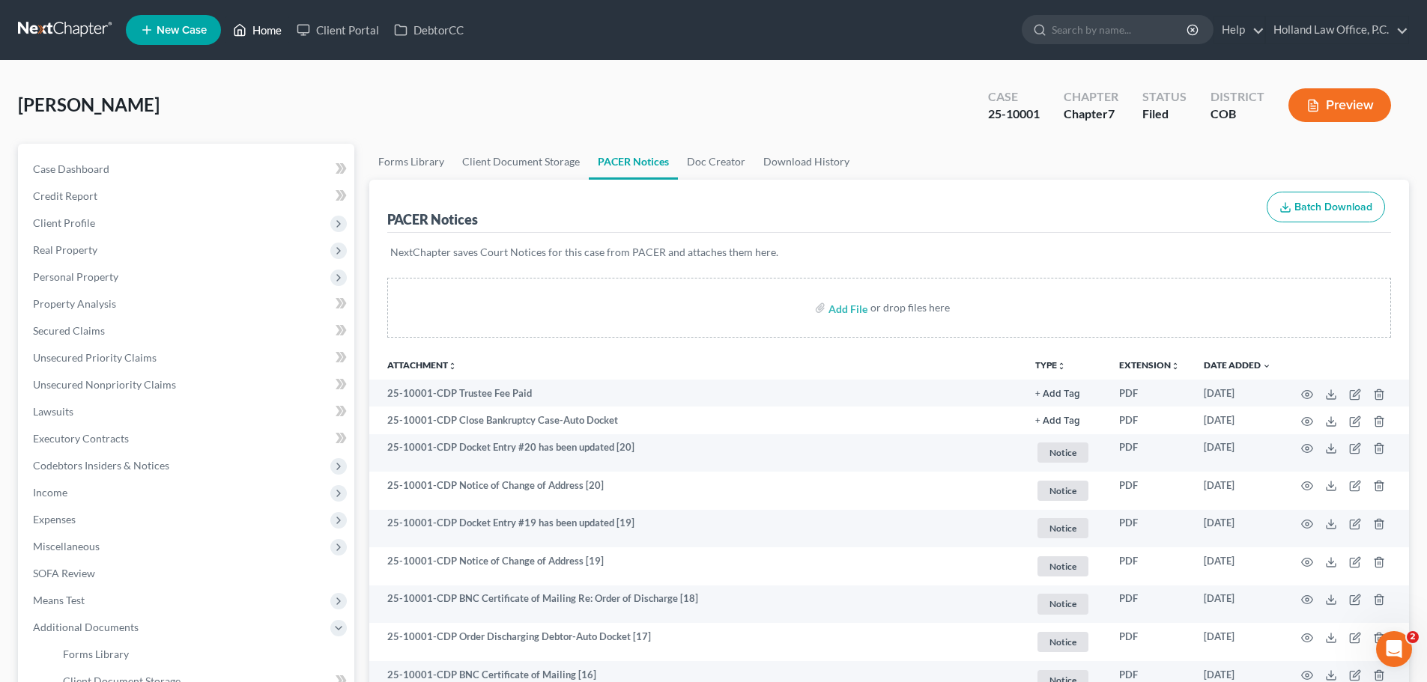
click at [266, 30] on link "Home" at bounding box center [257, 29] width 64 height 27
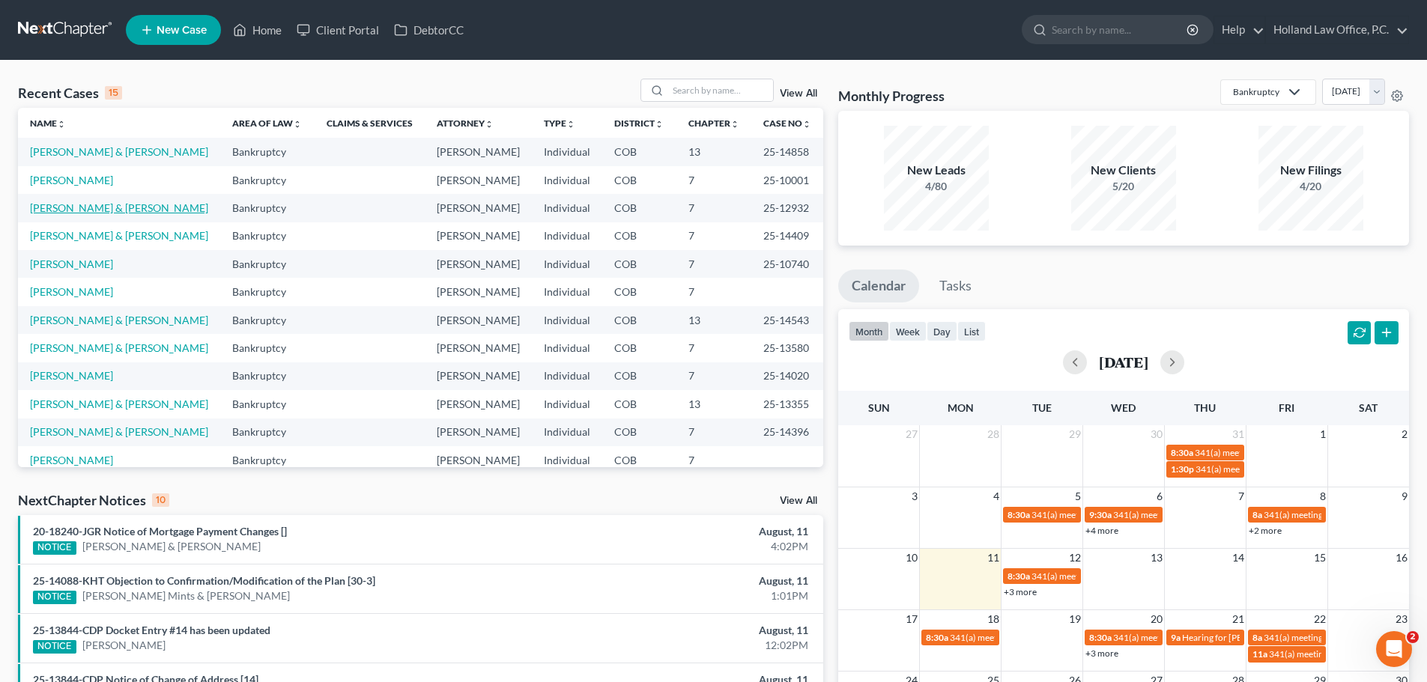
click at [73, 210] on link "Quezada, David & Telisha" at bounding box center [119, 207] width 178 height 13
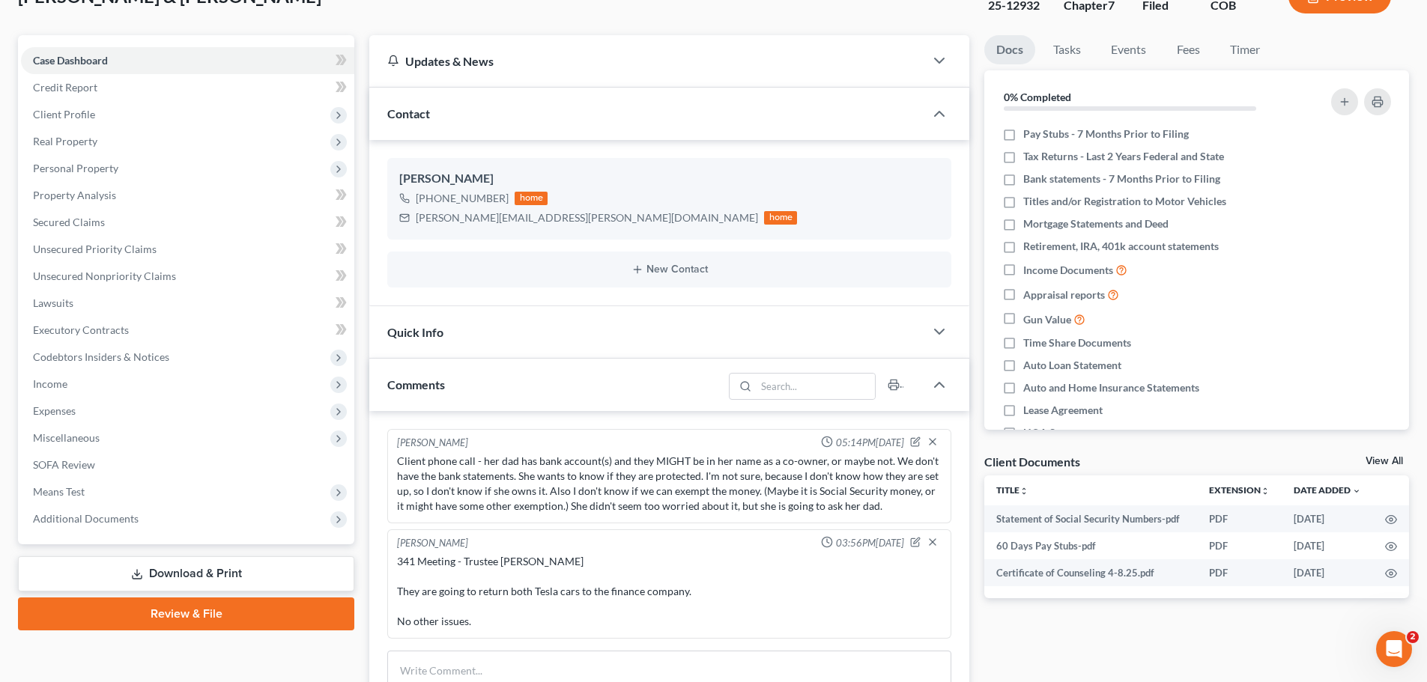
scroll to position [75, 0]
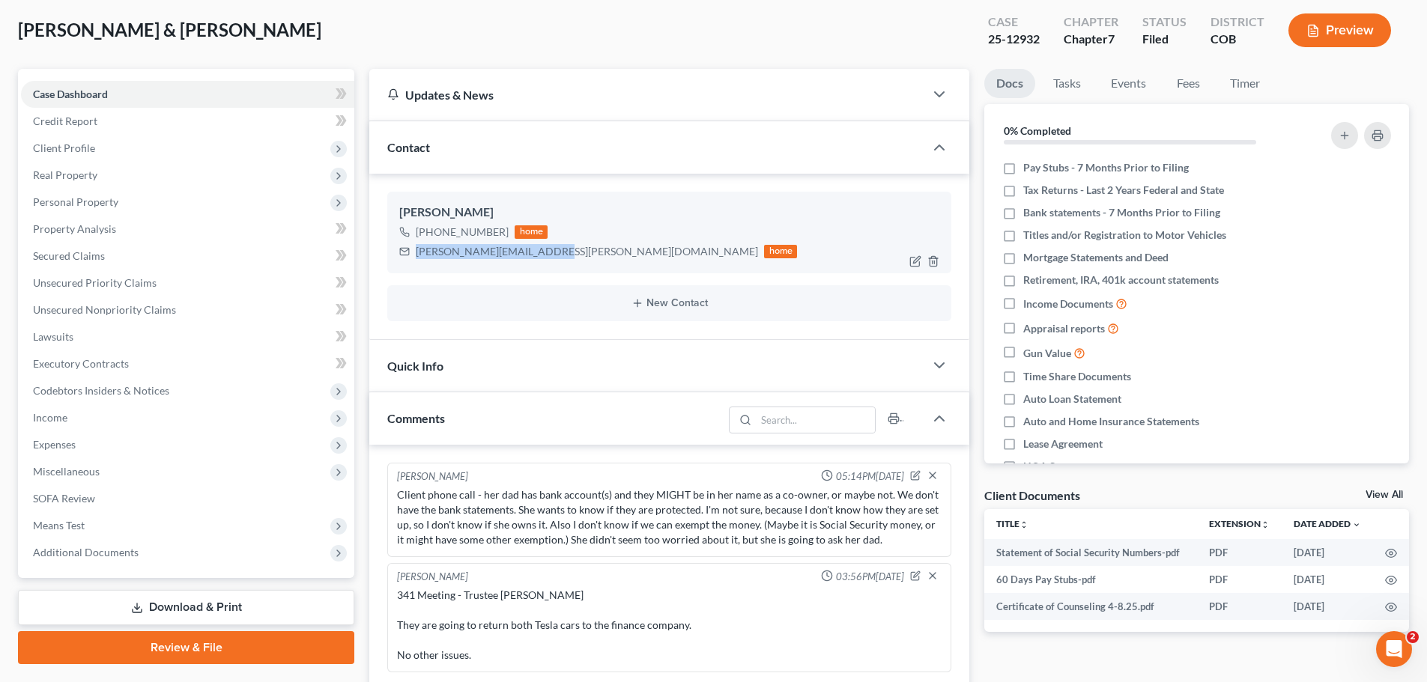
drag, startPoint x: 416, startPoint y: 251, endPoint x: 541, endPoint y: 252, distance: 124.3
click at [541, 252] on div "telisha.quezada@gmail.com" at bounding box center [587, 251] width 342 height 15
copy div "telisha.quezada@gmail.com"
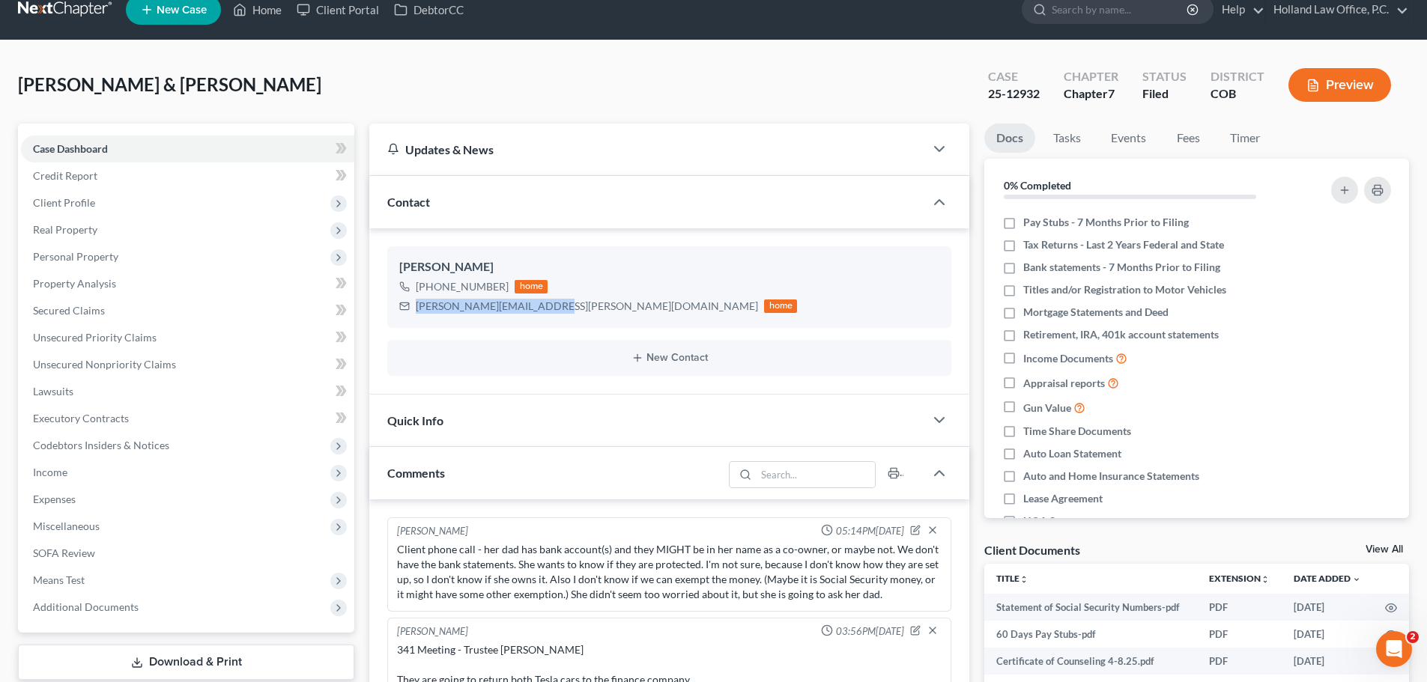
scroll to position [0, 0]
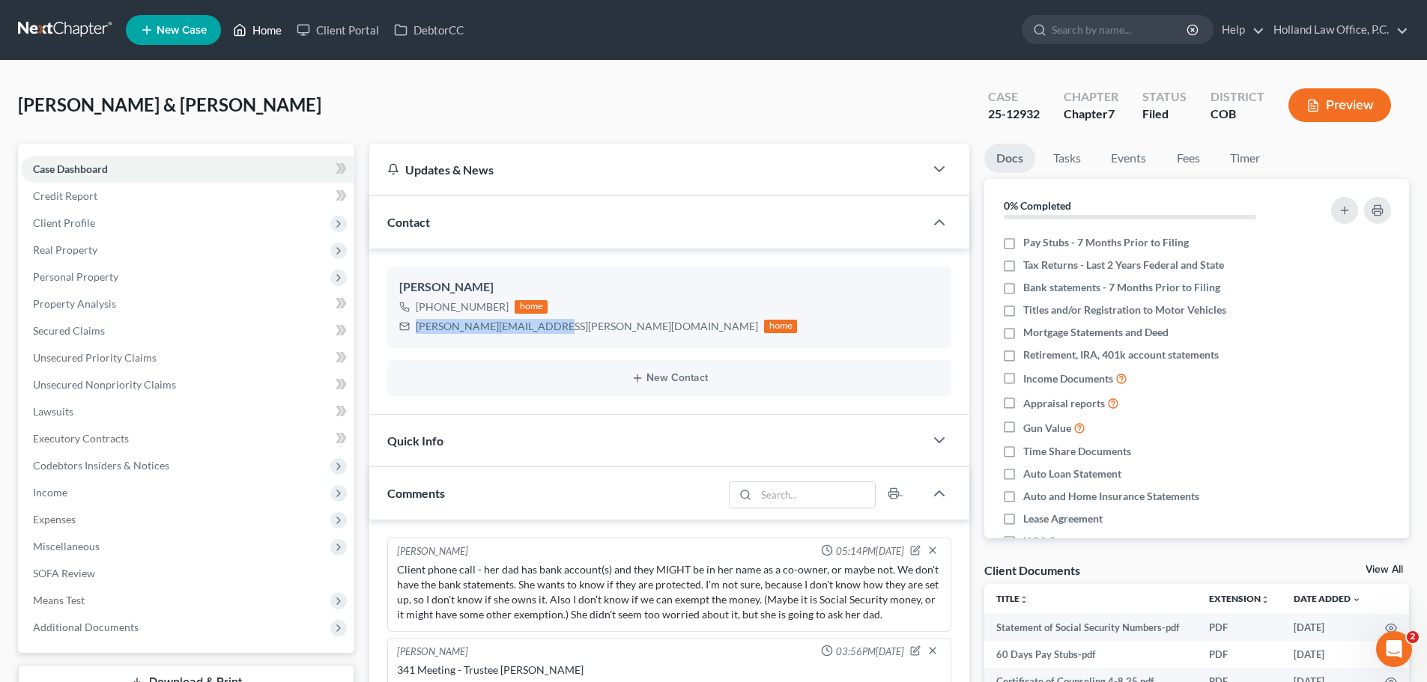
click at [268, 31] on link "Home" at bounding box center [257, 29] width 64 height 27
